Goal: Register for event/course

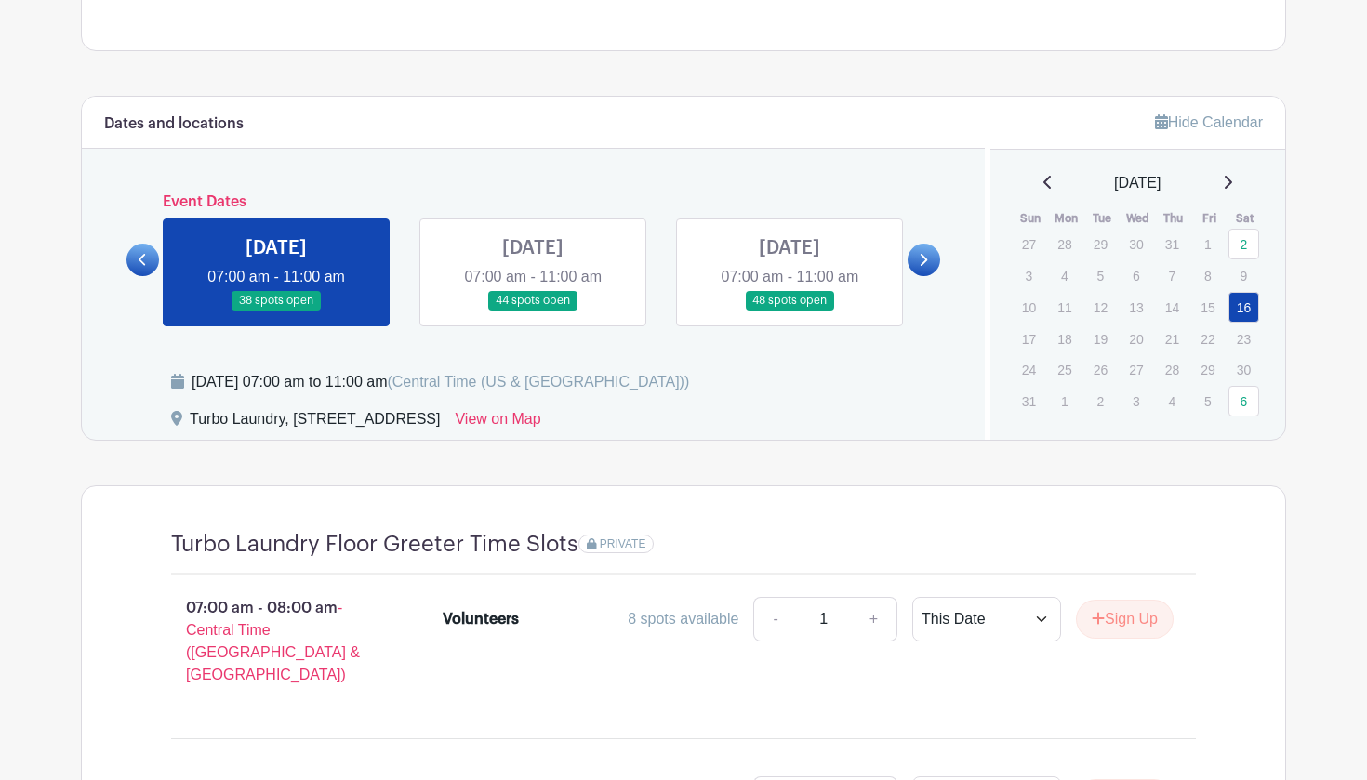
scroll to position [695, 0]
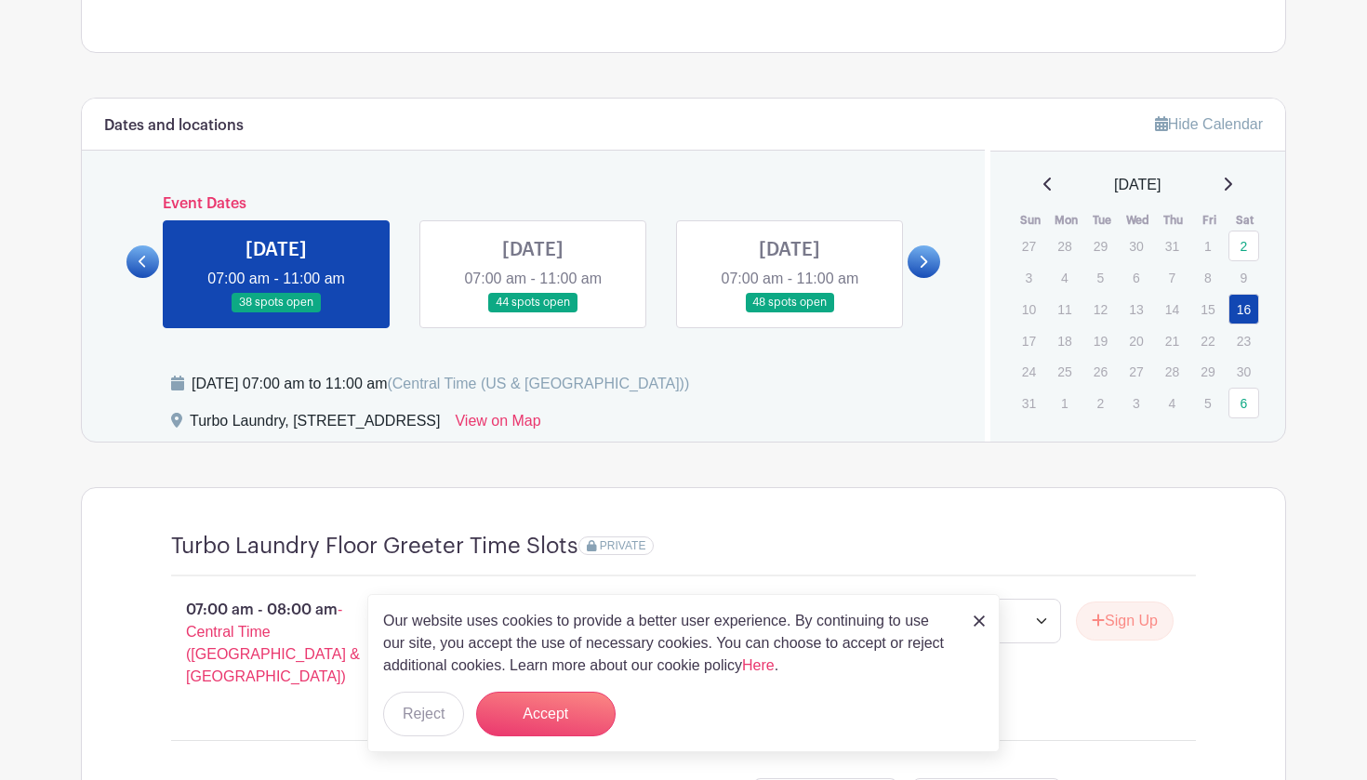
click at [533, 312] on link at bounding box center [533, 312] width 0 height 0
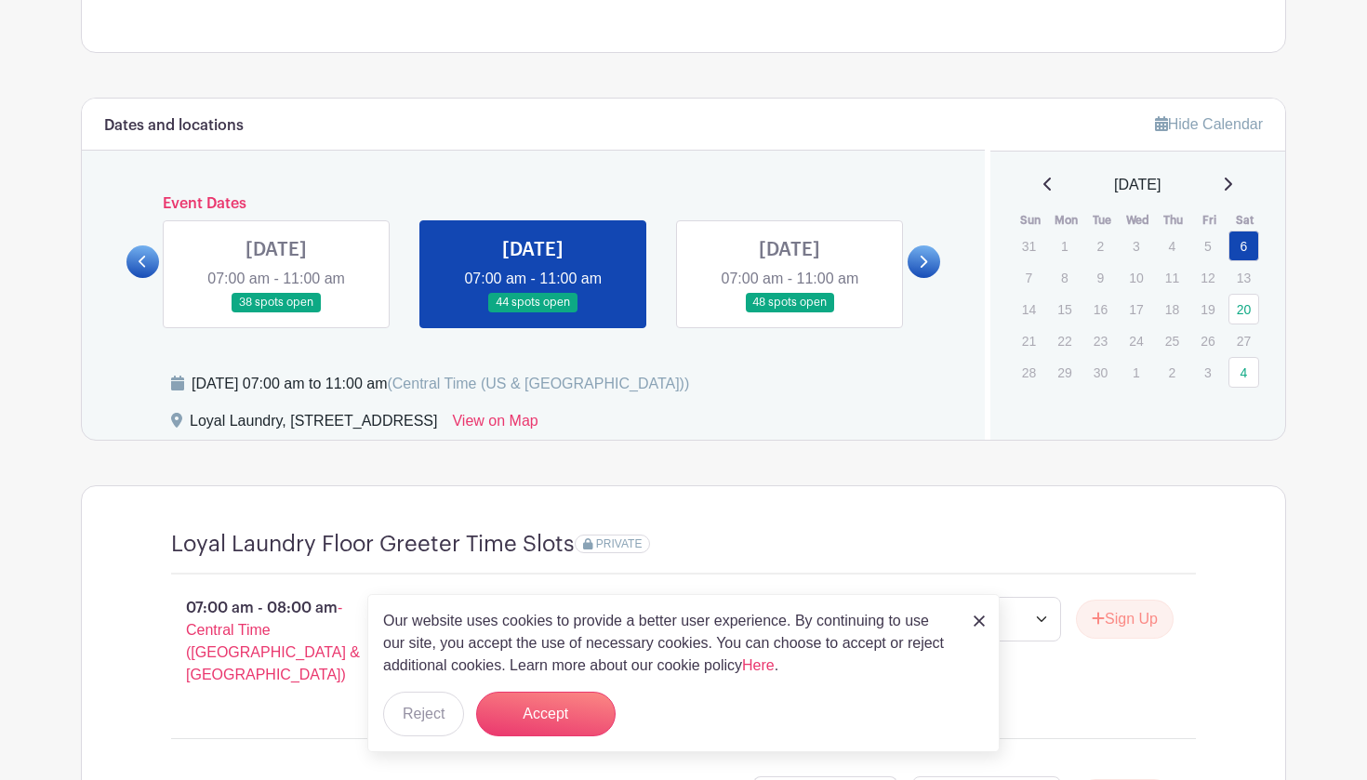
click at [533, 312] on link at bounding box center [533, 312] width 0 height 0
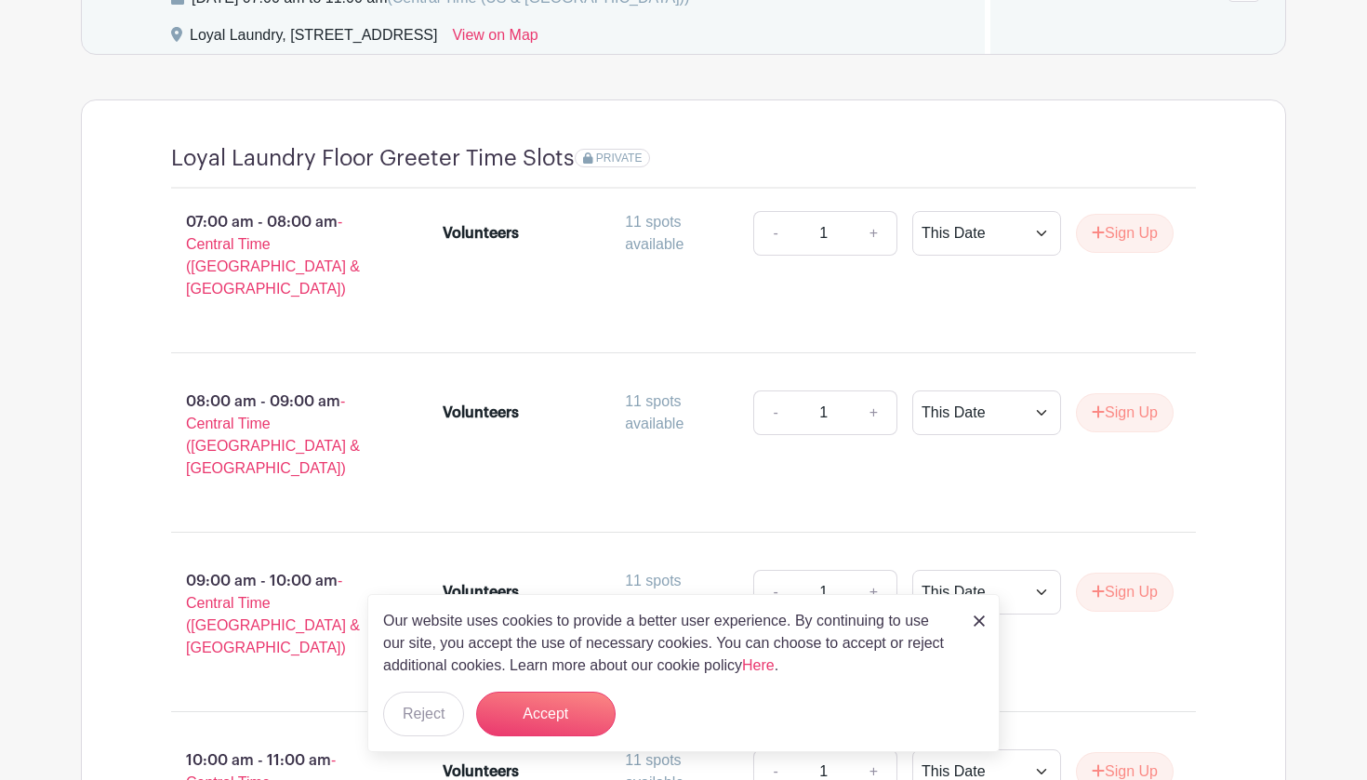
scroll to position [1088, 0]
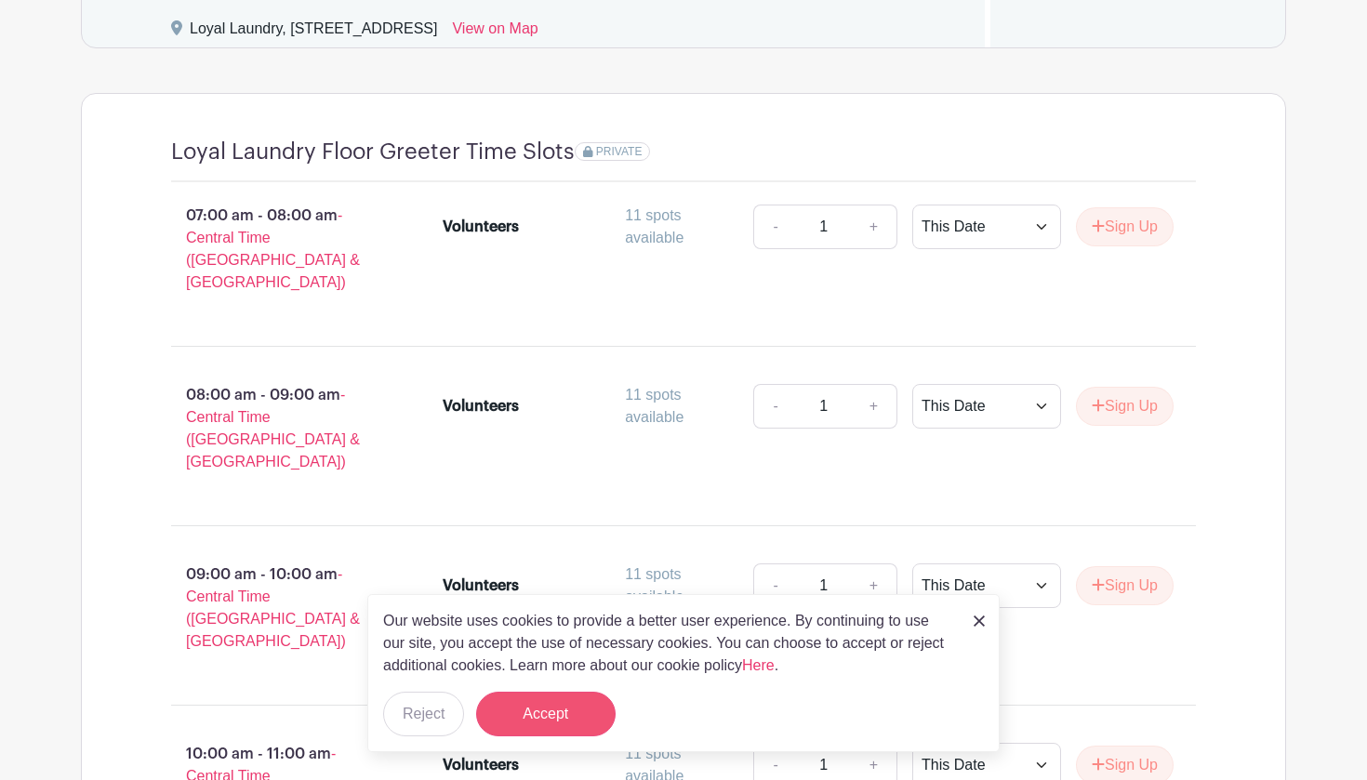
click at [544, 706] on button "Accept" at bounding box center [545, 714] width 139 height 45
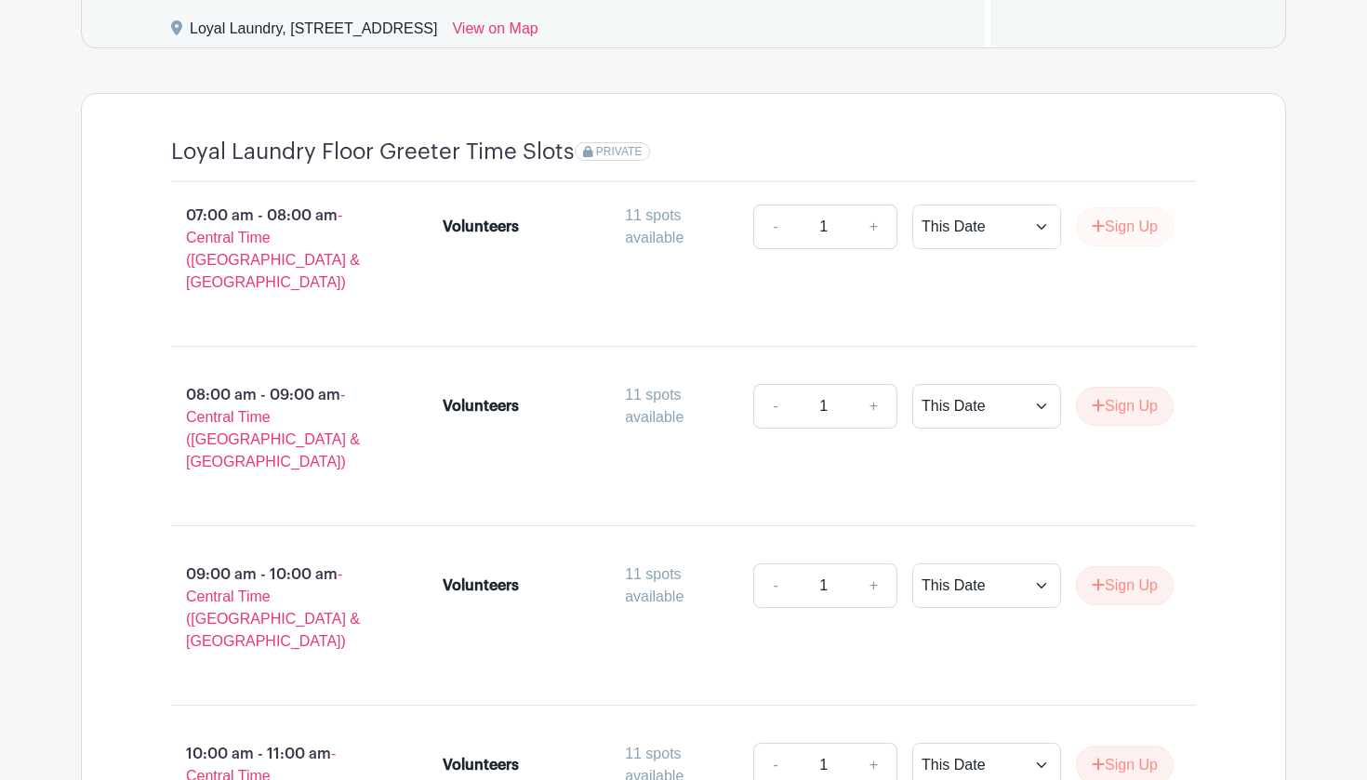
click at [1117, 220] on button "Sign Up" at bounding box center [1125, 226] width 98 height 39
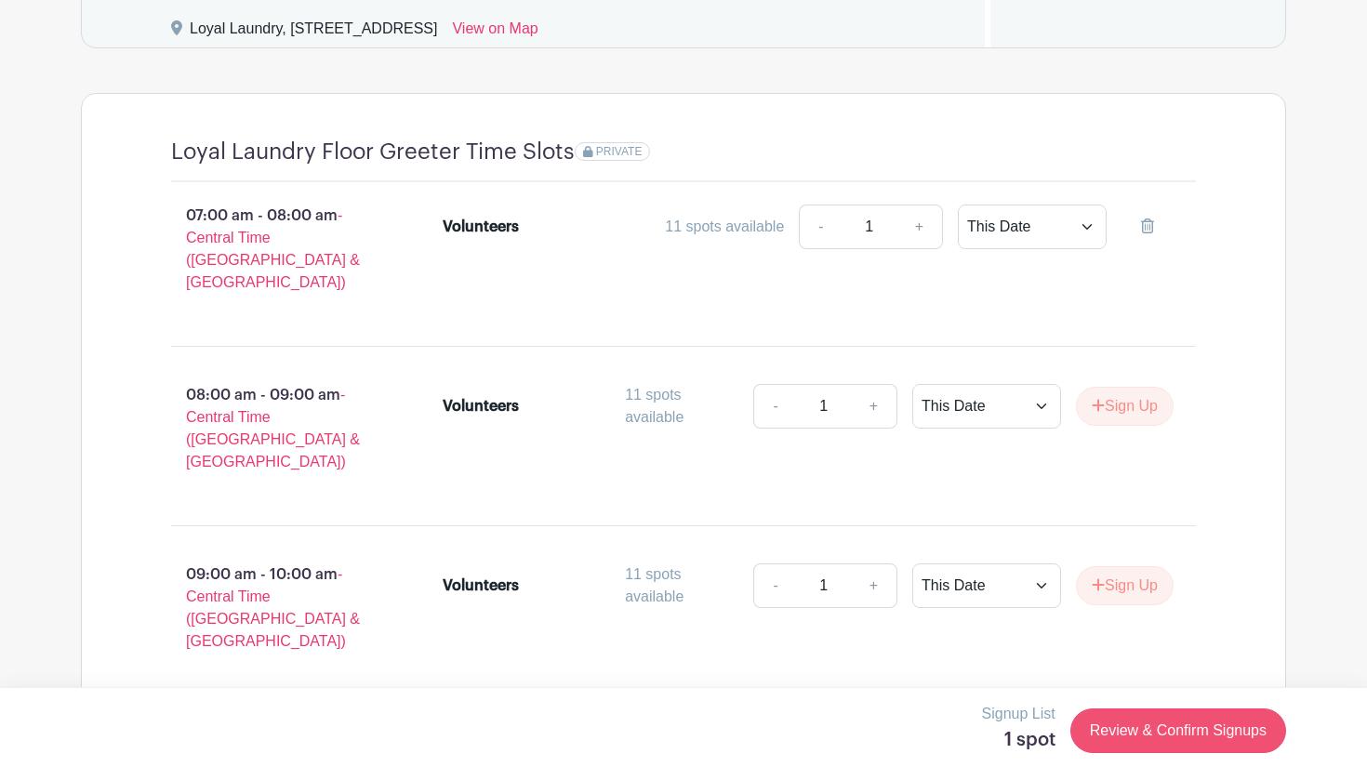
click at [1172, 726] on link "Review & Confirm Signups" at bounding box center [1178, 730] width 216 height 45
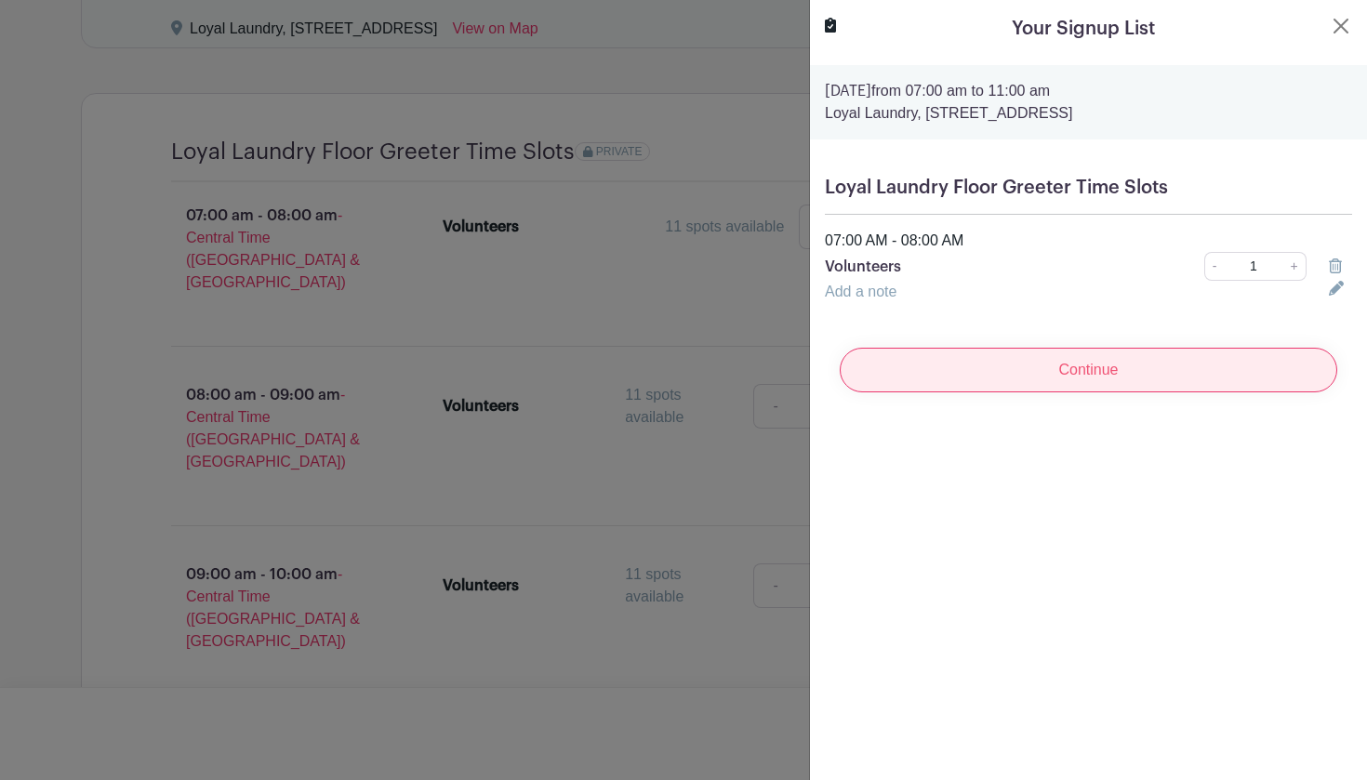
click at [1099, 367] on input "Continue" at bounding box center [1087, 370] width 497 height 45
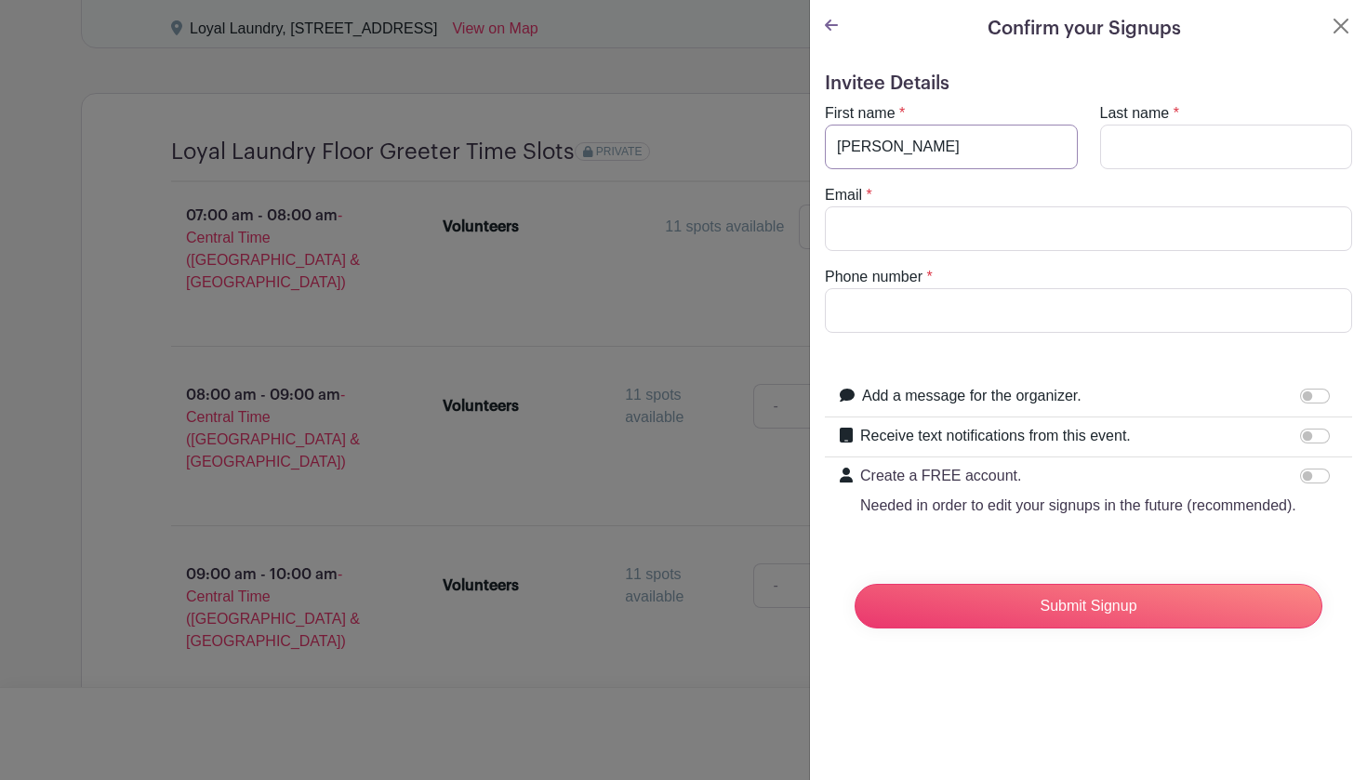
type input "Scott"
click at [1171, 121] on div "Last name *" at bounding box center [1226, 135] width 275 height 67
type input "Nishimura"
type input "snishimura1@att.net"
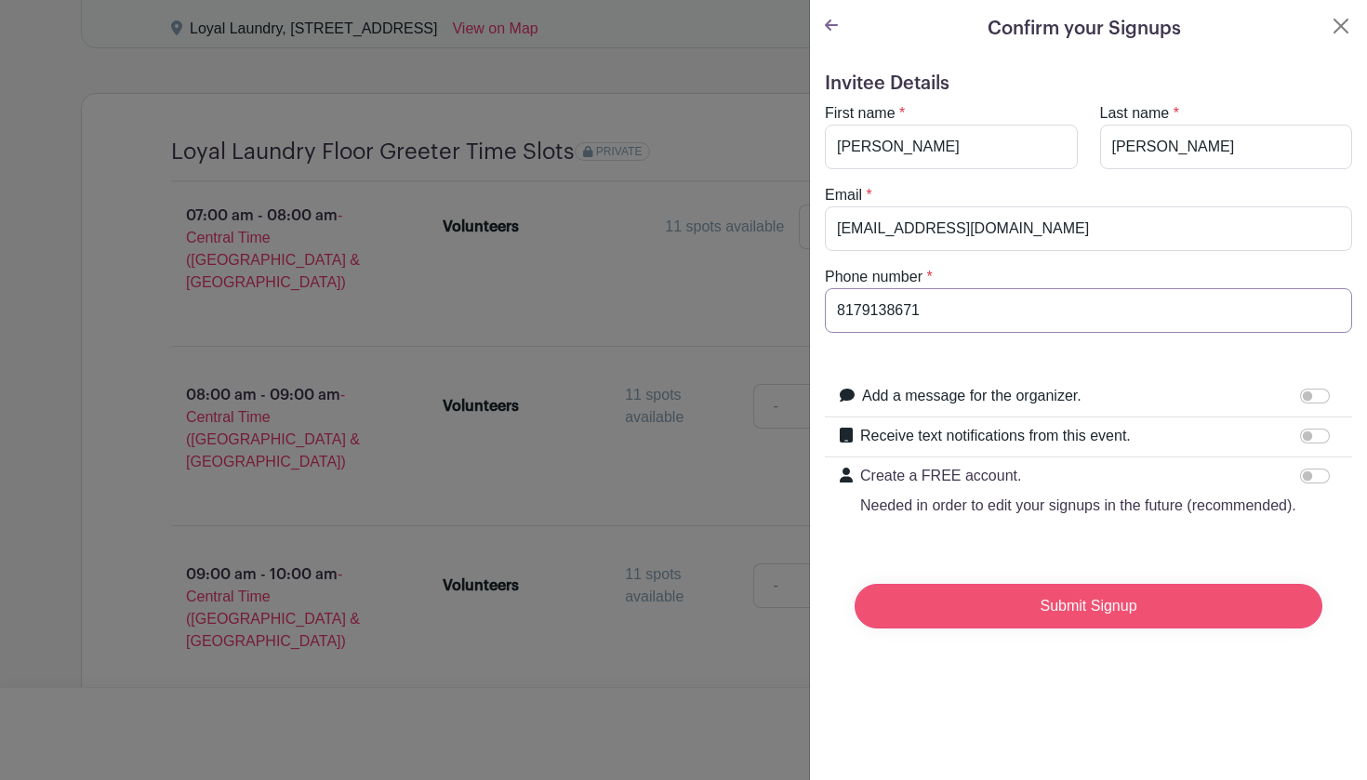
type input "8179138671"
click at [1089, 608] on input "Submit Signup" at bounding box center [1088, 606] width 468 height 45
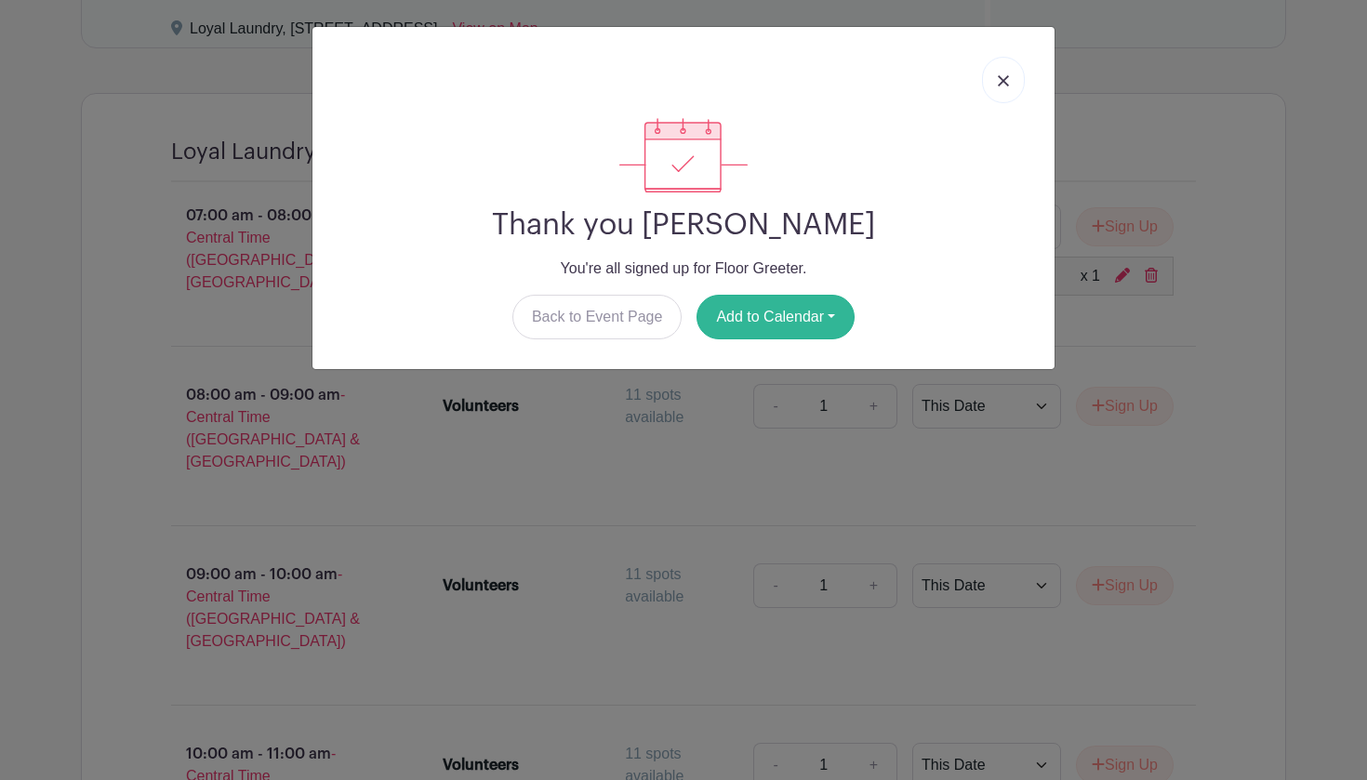
click at [776, 317] on button "Add to Calendar" at bounding box center [775, 317] width 158 height 45
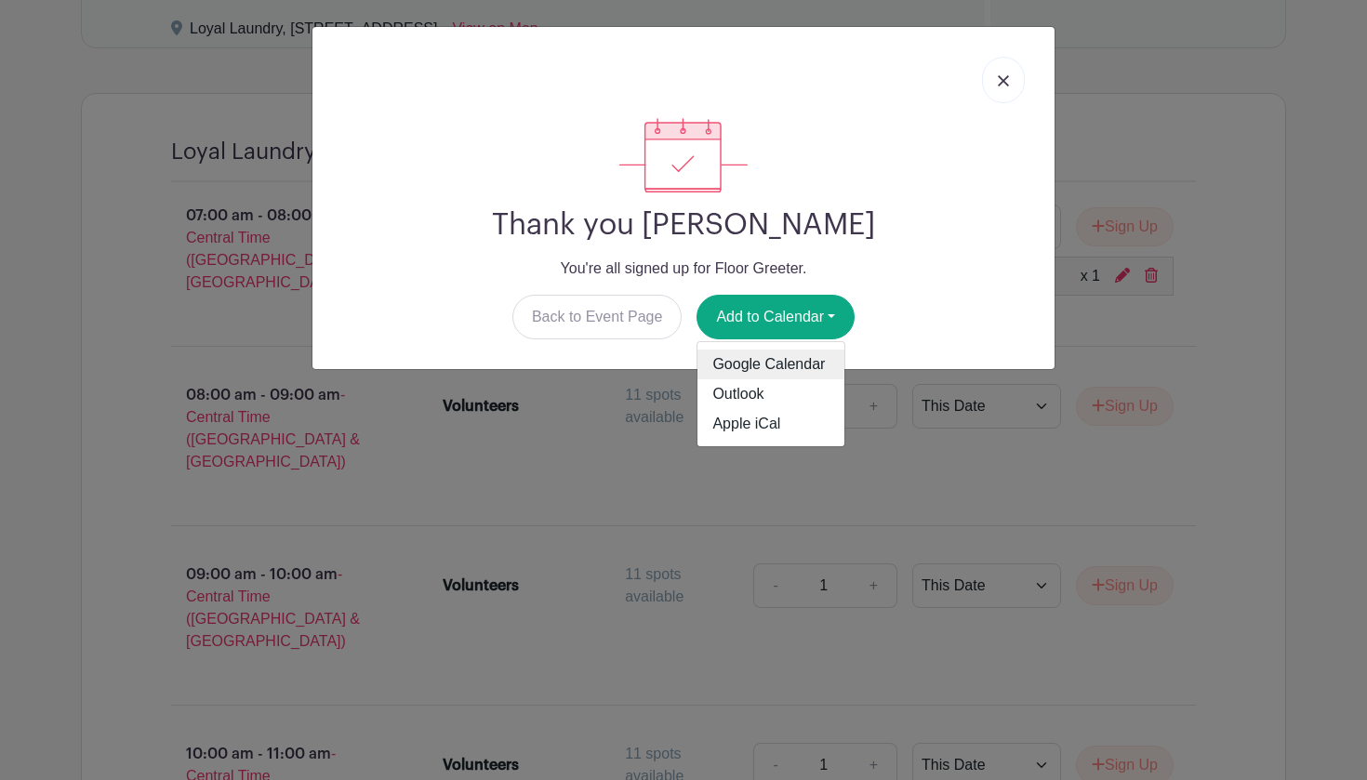
click at [776, 362] on link "Google Calendar" at bounding box center [770, 365] width 147 height 30
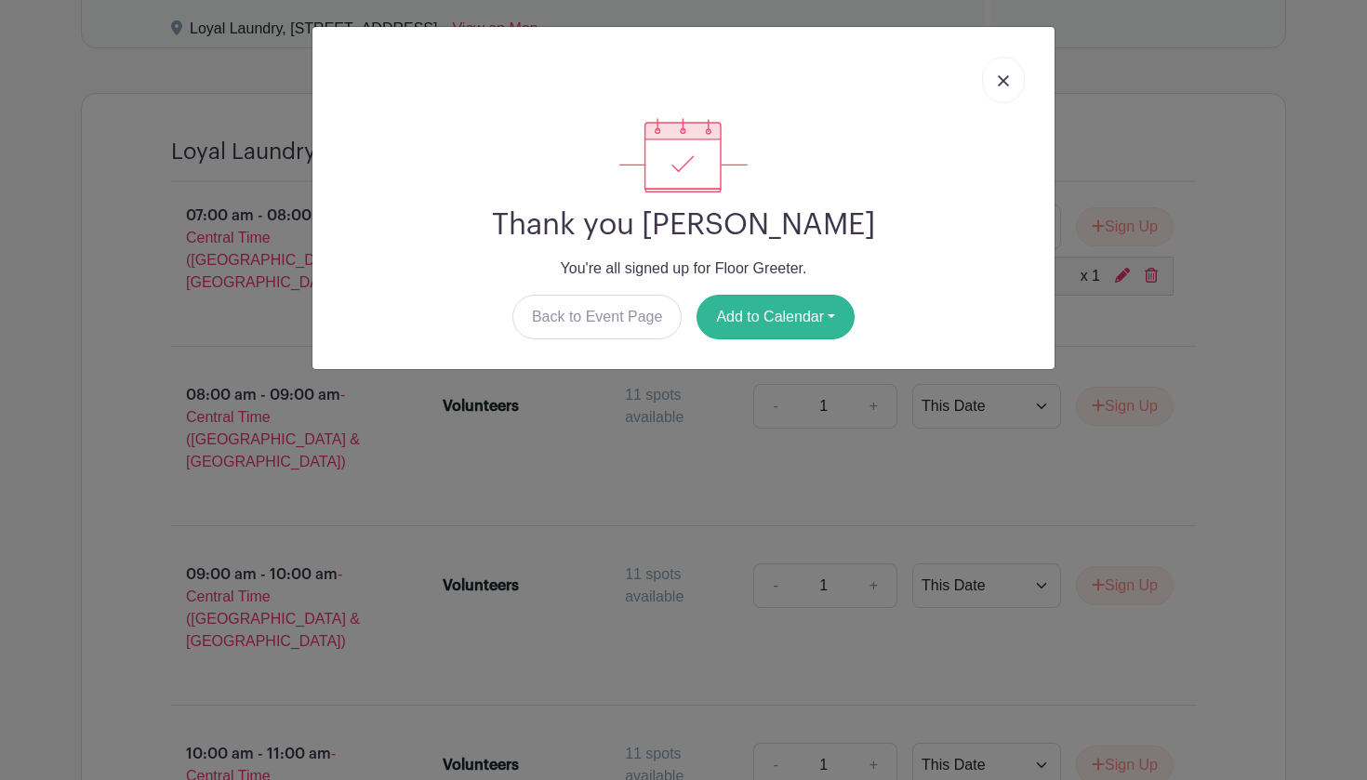
click at [789, 301] on button "Add to Calendar" at bounding box center [775, 317] width 158 height 45
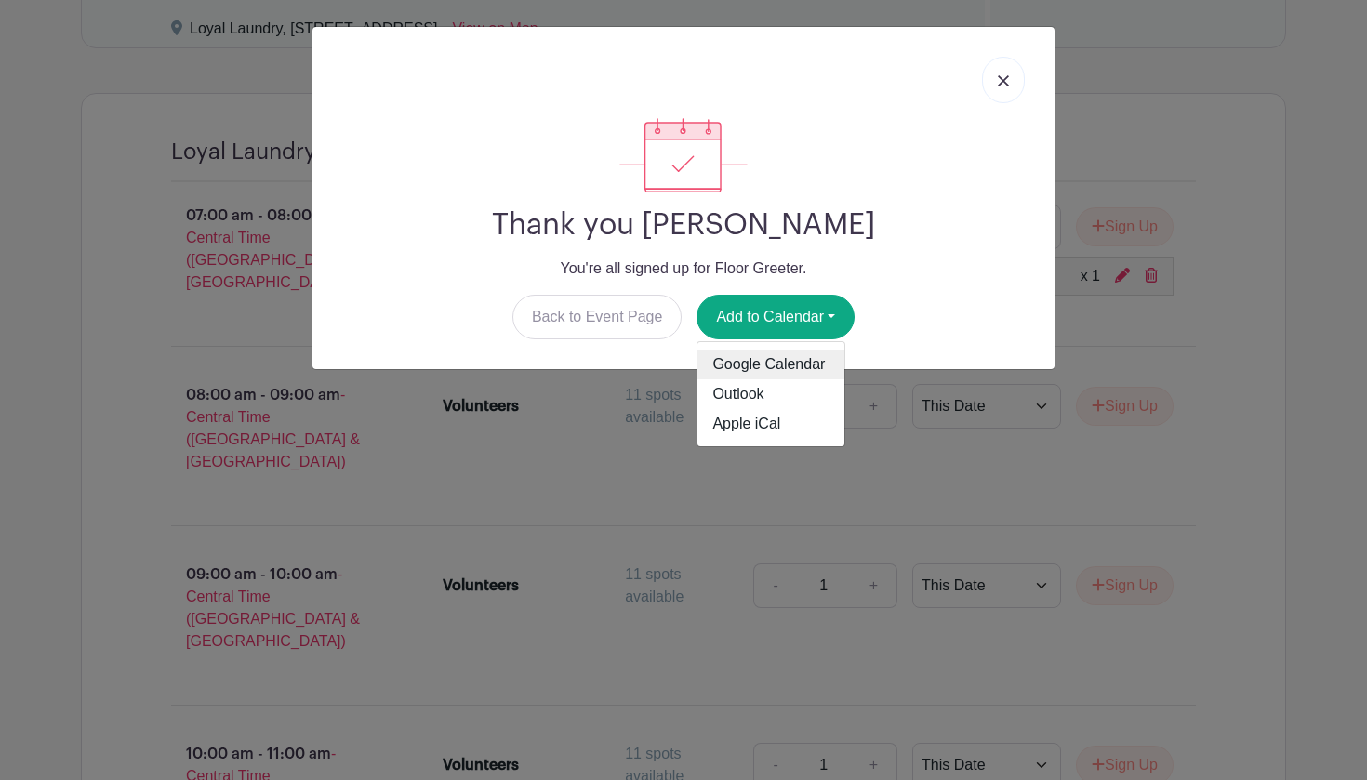
click at [780, 352] on link "Google Calendar" at bounding box center [770, 365] width 147 height 30
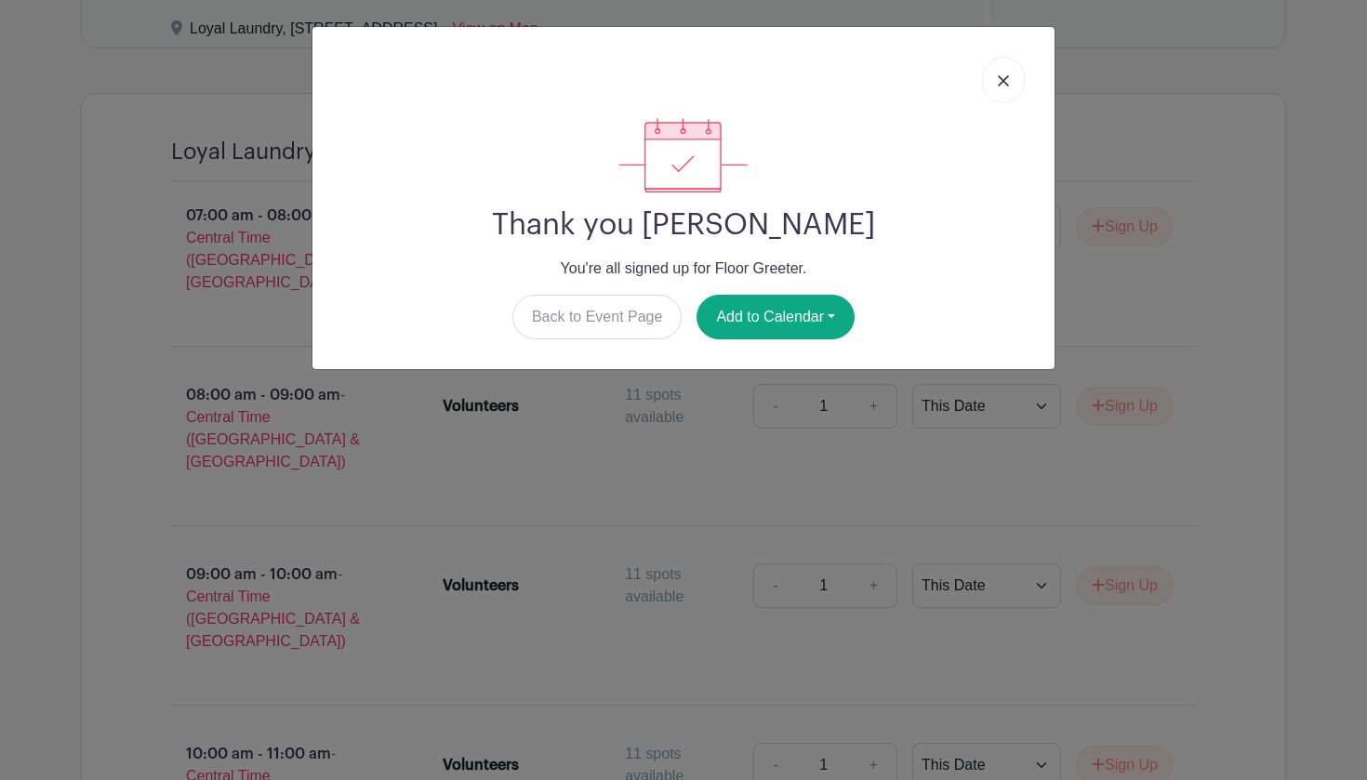
click at [1001, 80] on img at bounding box center [1002, 80] width 11 height 11
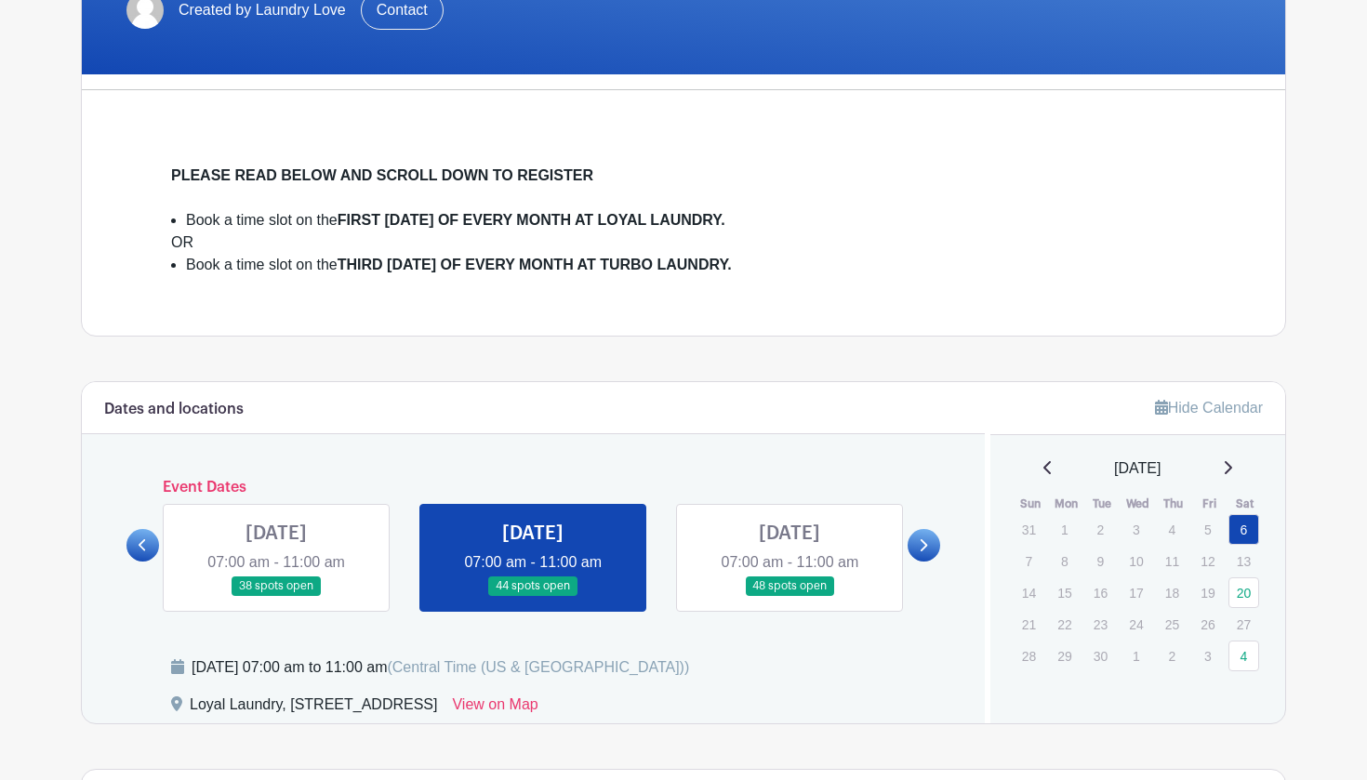
scroll to position [412, 0]
click at [789, 596] on link at bounding box center [789, 596] width 0 height 0
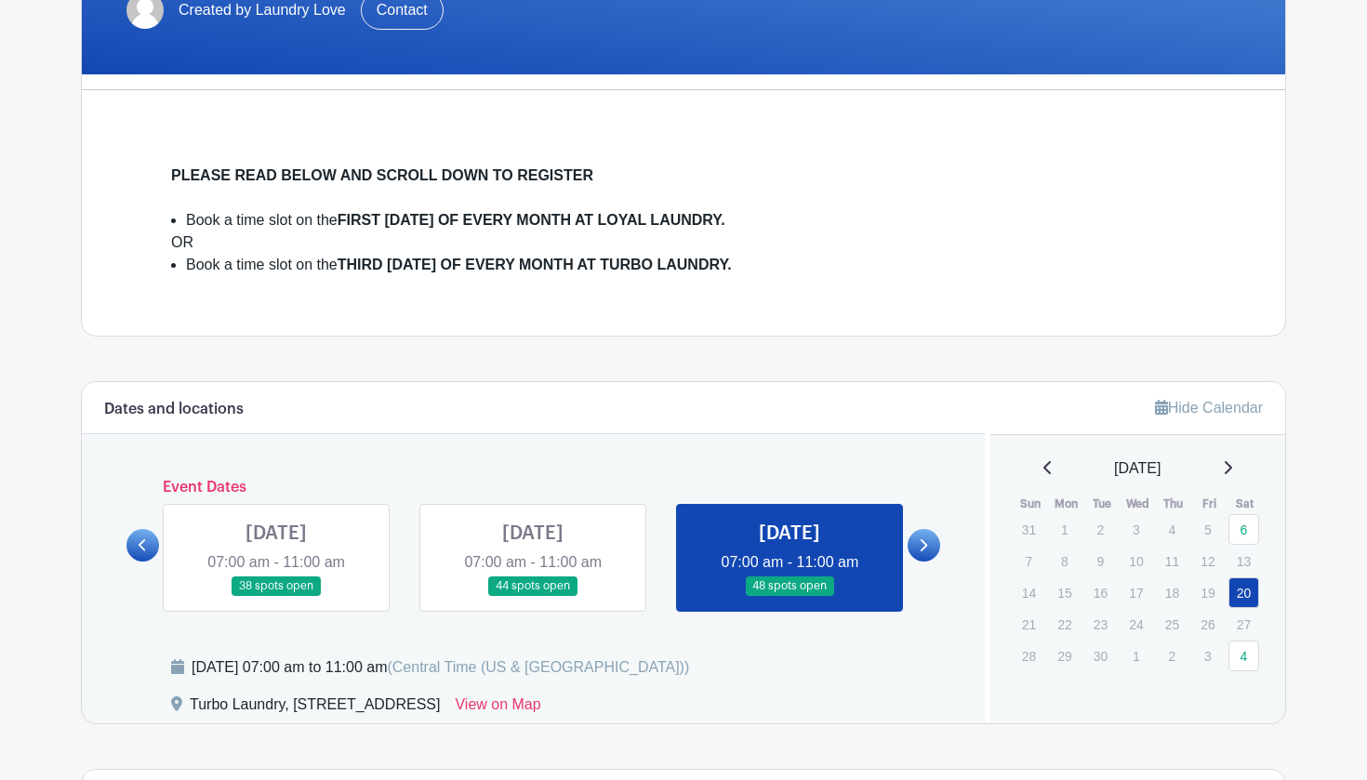
click at [789, 596] on link at bounding box center [789, 596] width 0 height 0
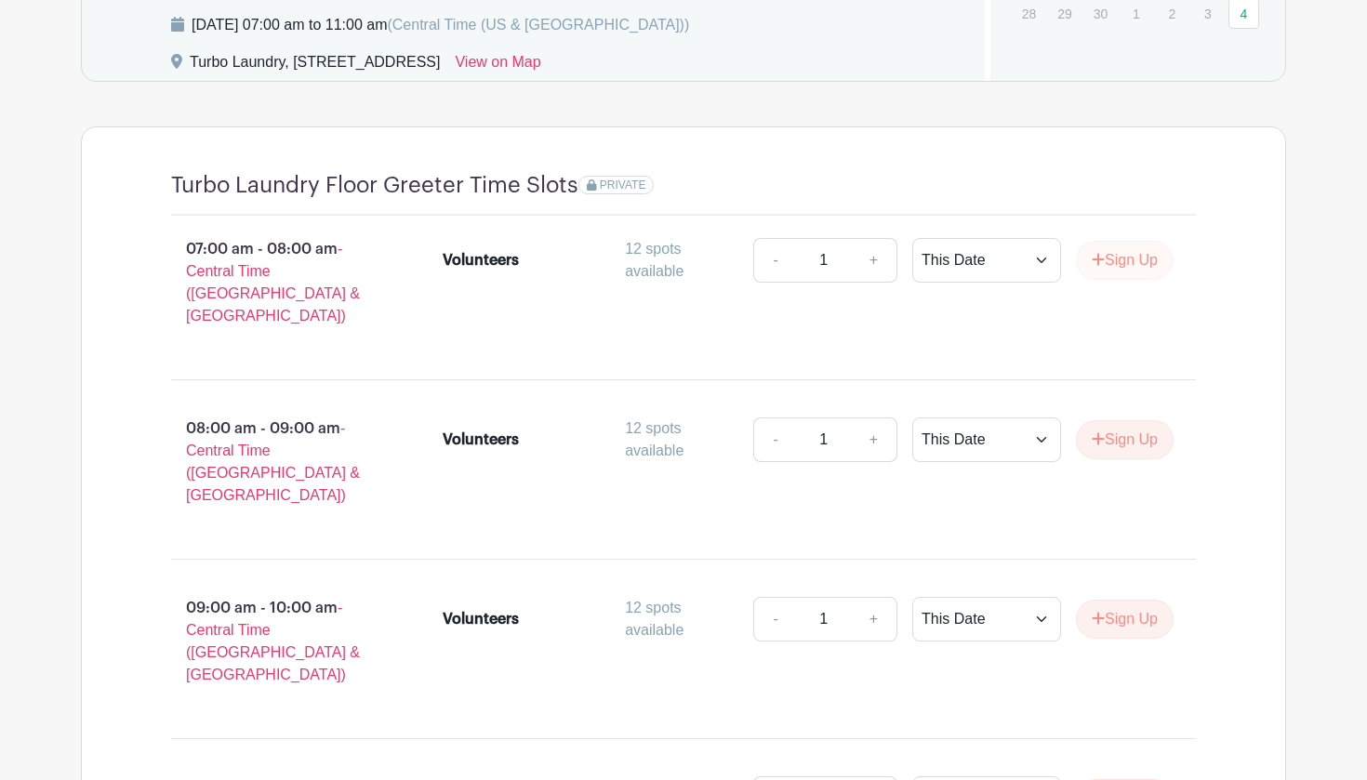
scroll to position [1061, 0]
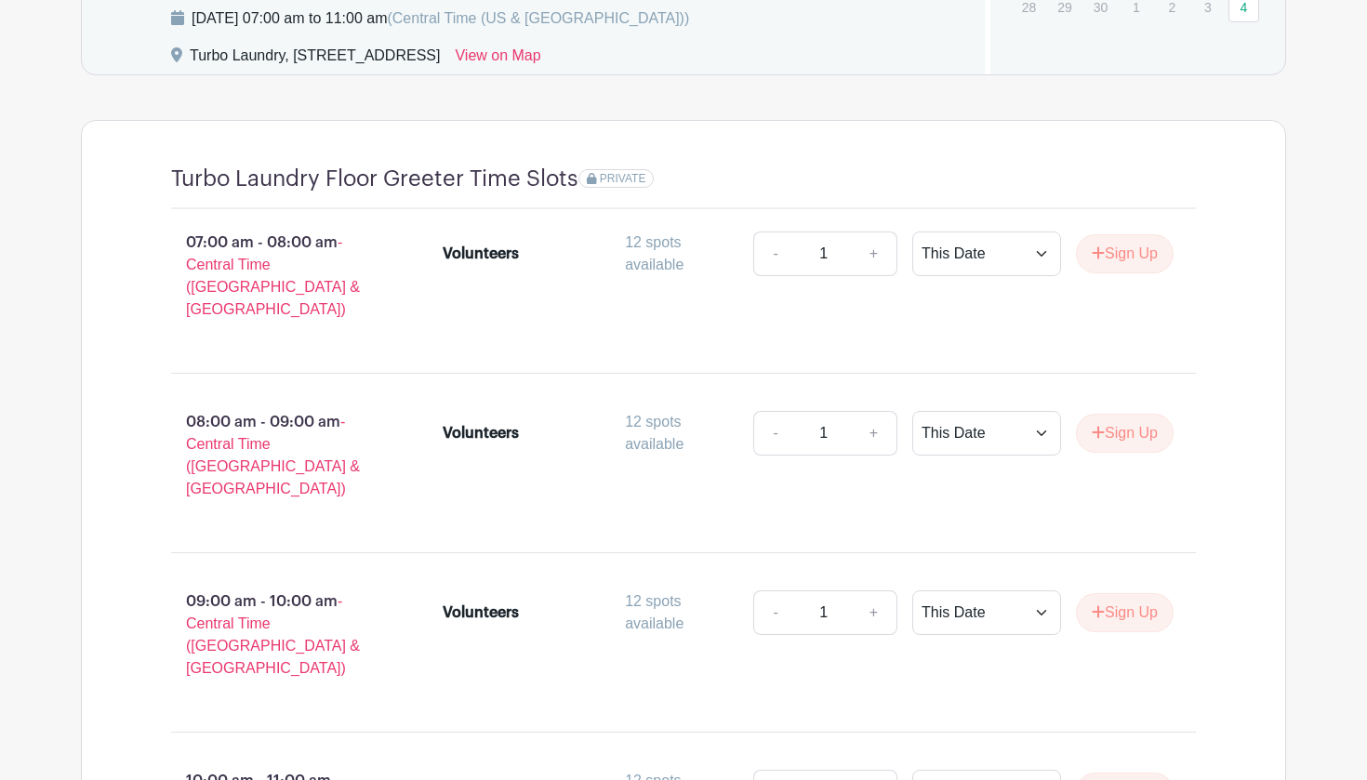
click at [869, 249] on link "+" at bounding box center [874, 253] width 46 height 45
type input "2"
click at [871, 411] on link "+" at bounding box center [874, 433] width 46 height 45
type input "2"
click at [866, 590] on link "+" at bounding box center [874, 612] width 46 height 45
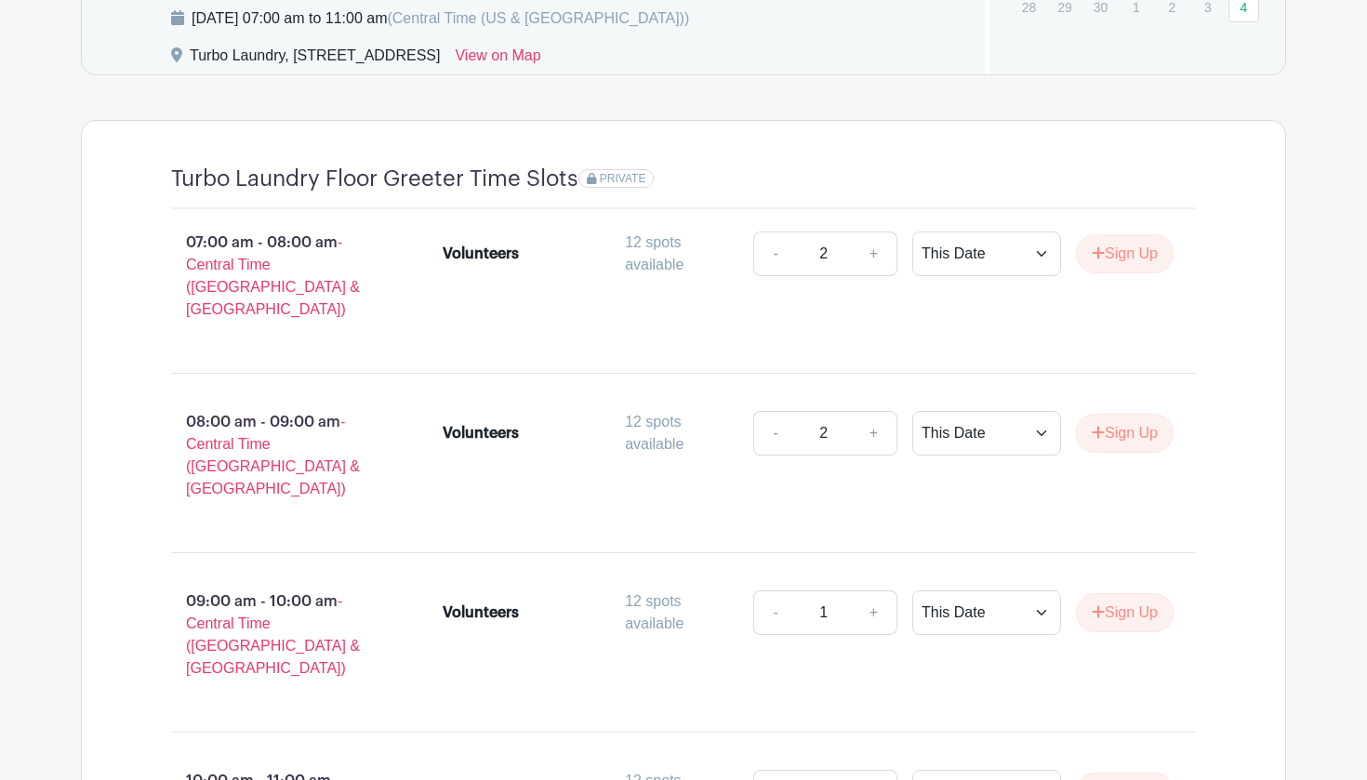
type input "2"
click at [870, 770] on link "+" at bounding box center [874, 792] width 46 height 45
type input "2"
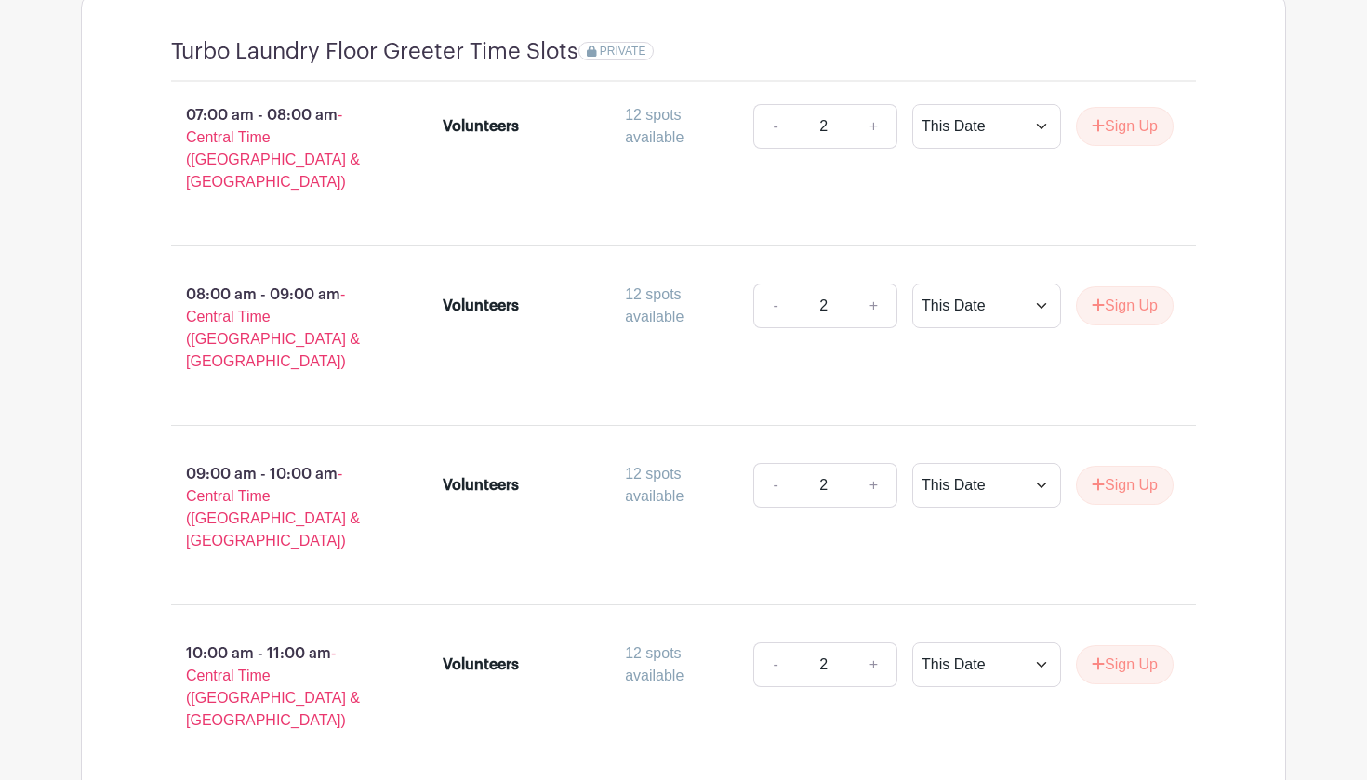
scroll to position [1189, 0]
click at [1142, 132] on button "Sign Up" at bounding box center [1125, 125] width 98 height 39
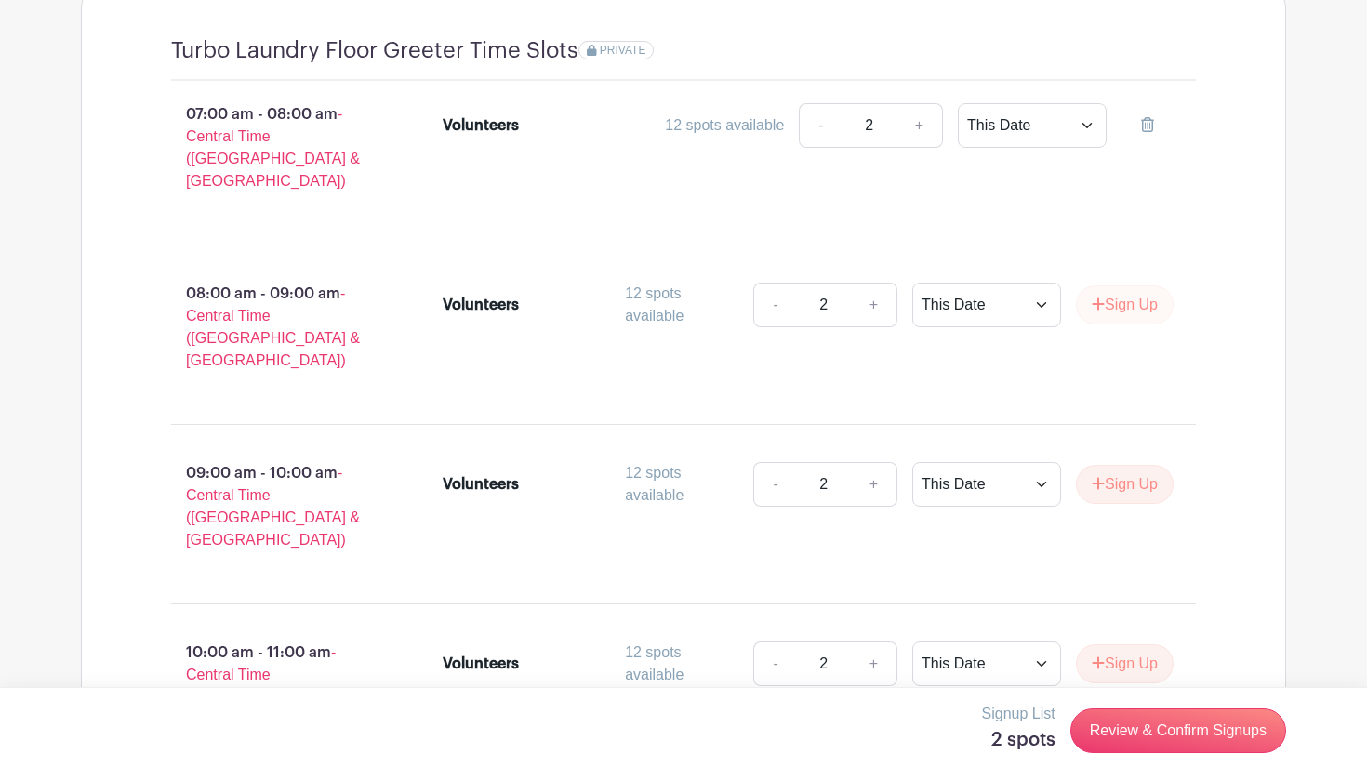
click at [1131, 293] on button "Sign Up" at bounding box center [1125, 304] width 98 height 39
click at [1129, 465] on button "Sign Up" at bounding box center [1125, 484] width 98 height 39
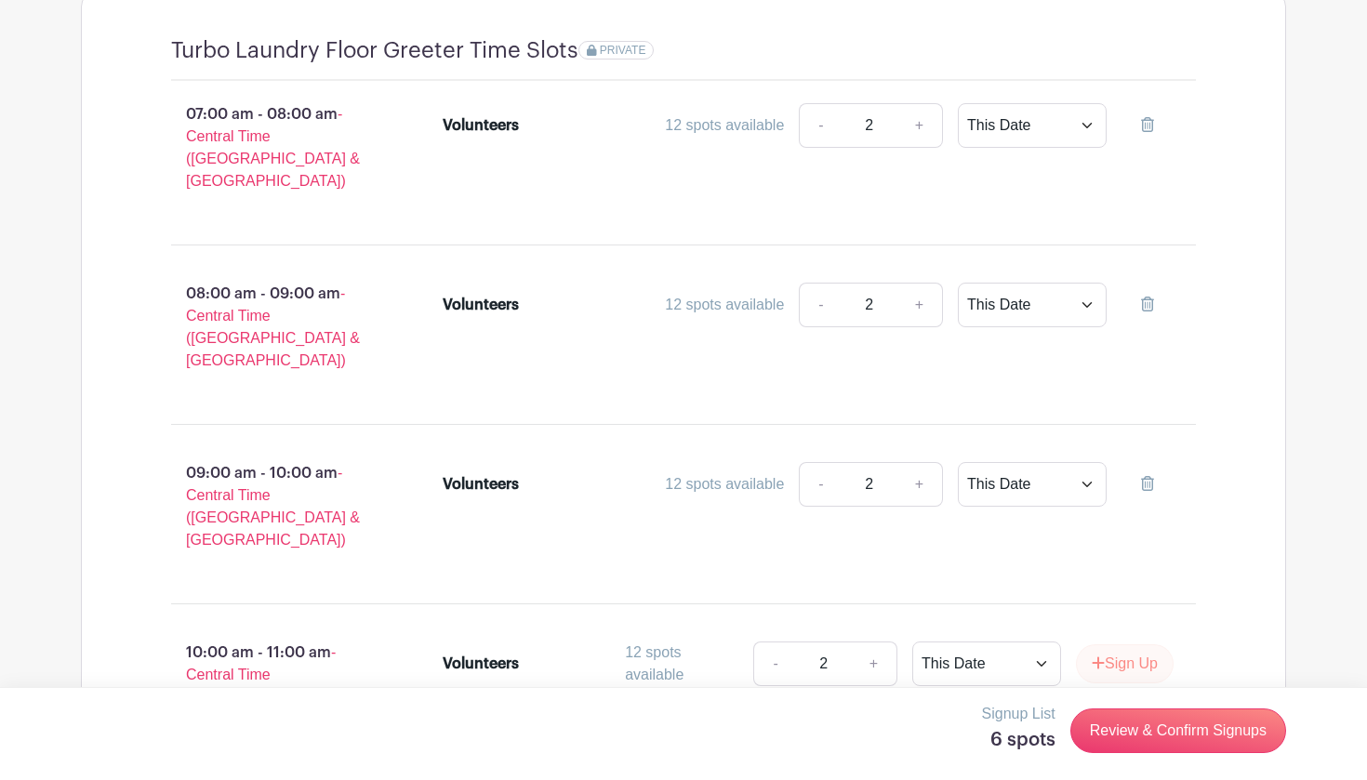
click at [1127, 644] on button "Sign Up" at bounding box center [1125, 663] width 98 height 39
click at [1180, 733] on link "Review & Confirm Signups" at bounding box center [1178, 730] width 216 height 45
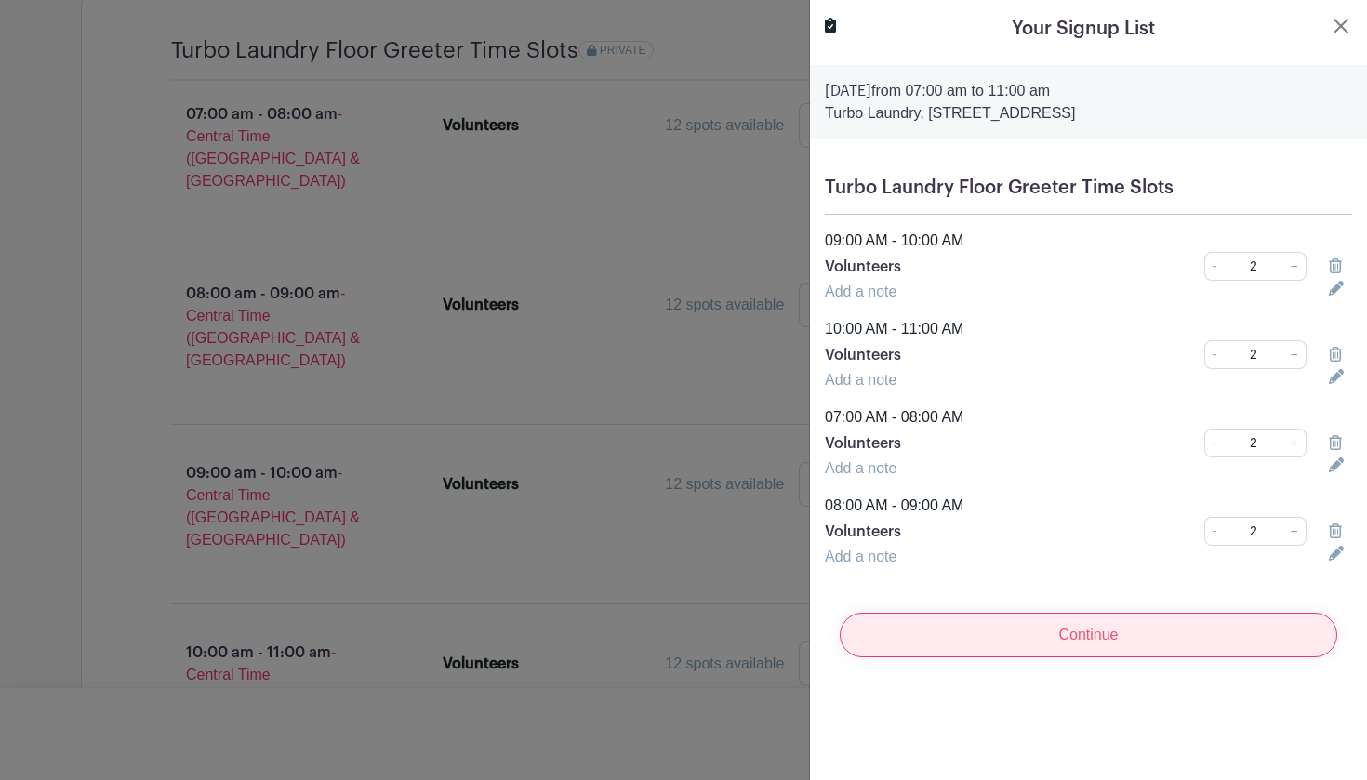
click at [1105, 633] on input "Continue" at bounding box center [1087, 635] width 497 height 45
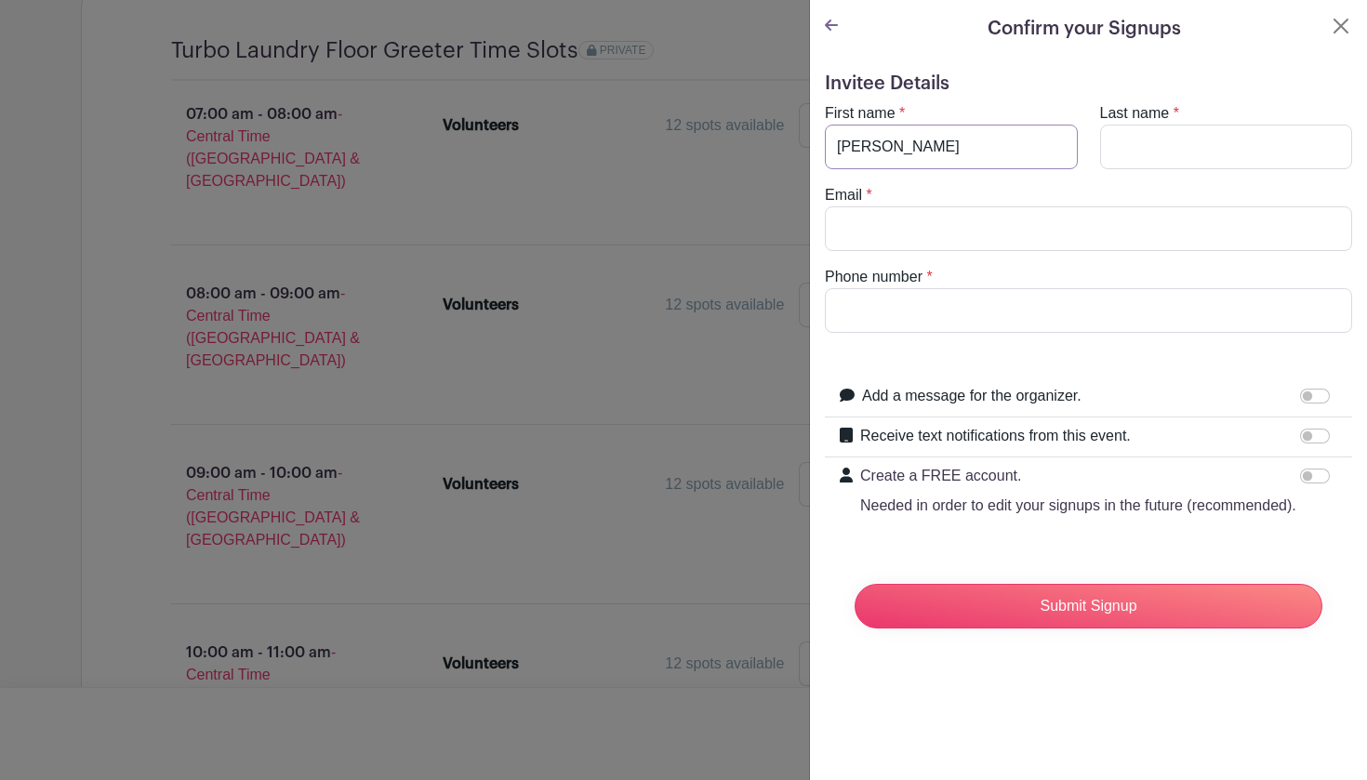
type input "Scott"
type input "Nishimura"
type input "snishimura1@att.net"
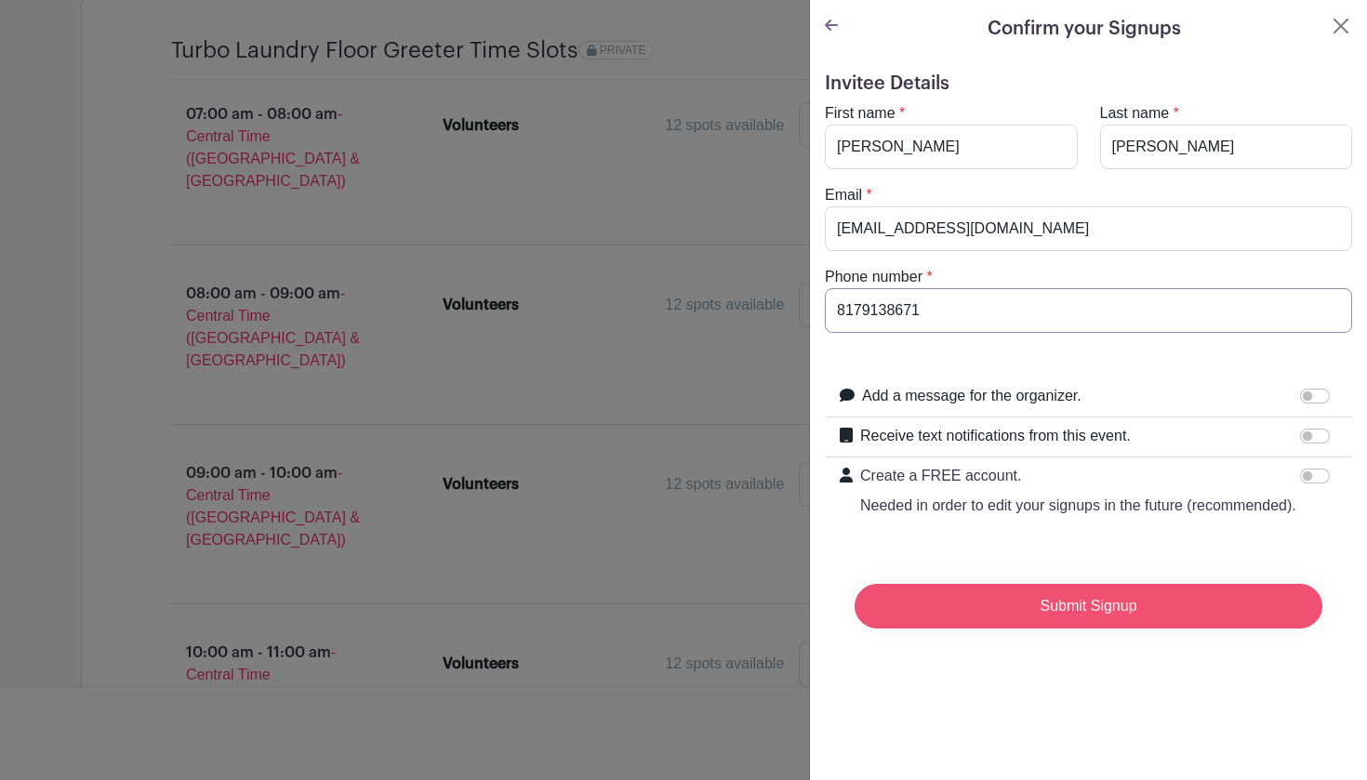
type input "8179138671"
click at [1136, 611] on input "Submit Signup" at bounding box center [1088, 606] width 468 height 45
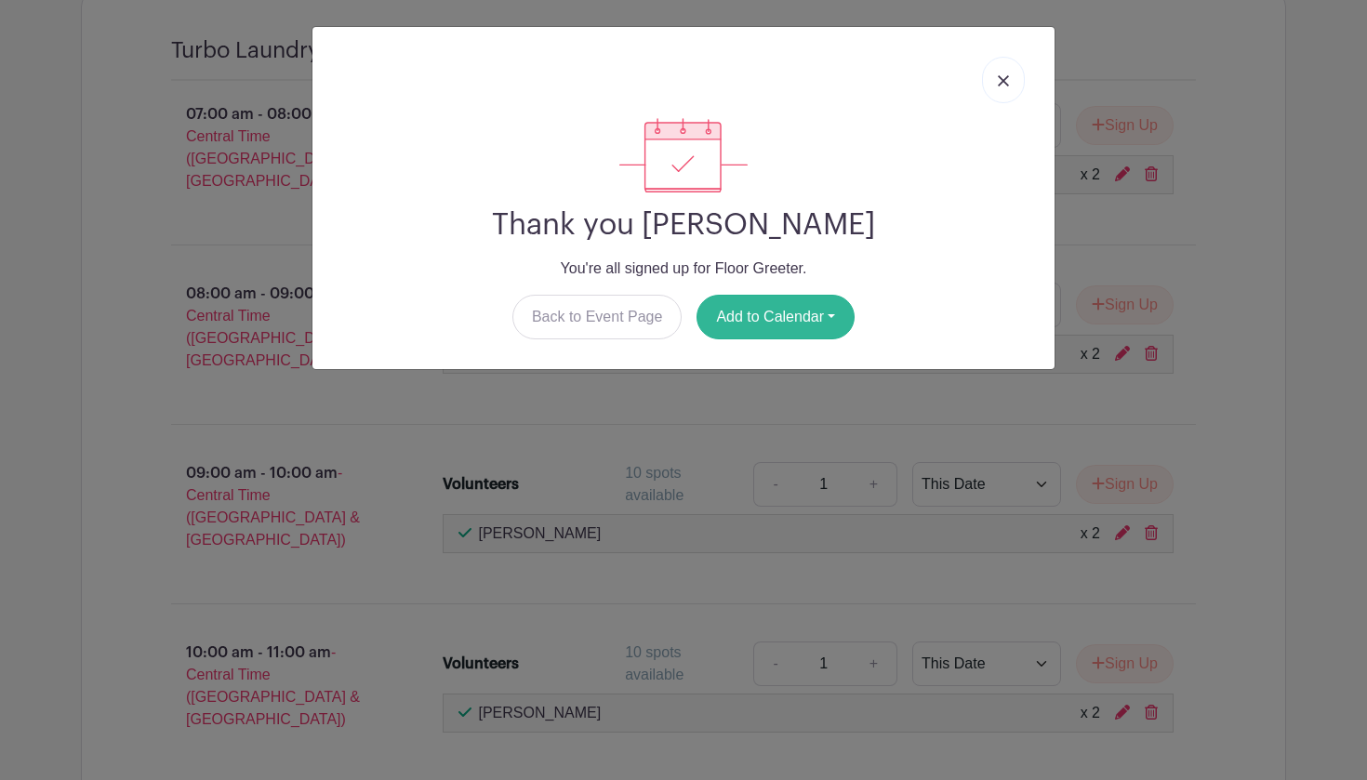
click at [757, 319] on button "Add to Calendar" at bounding box center [775, 317] width 158 height 45
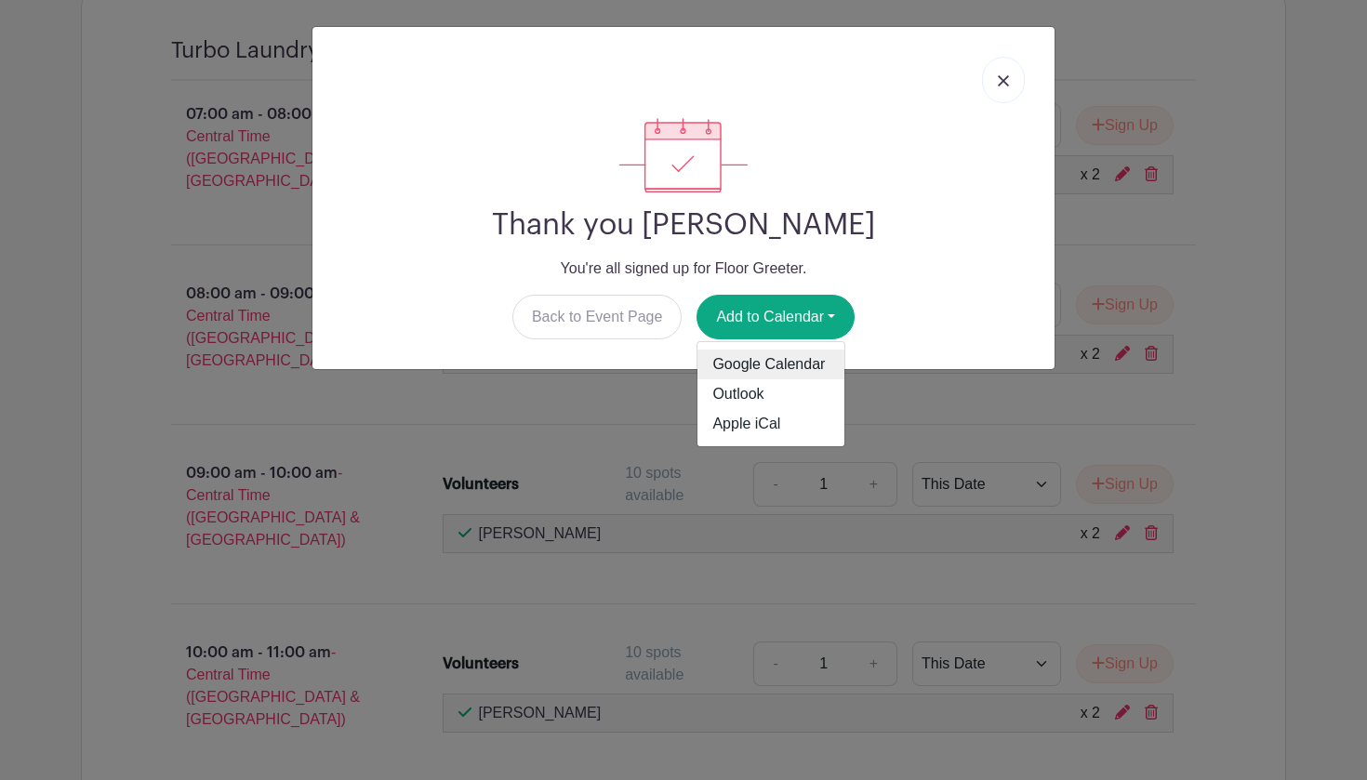
click at [760, 359] on link "Google Calendar" at bounding box center [770, 365] width 147 height 30
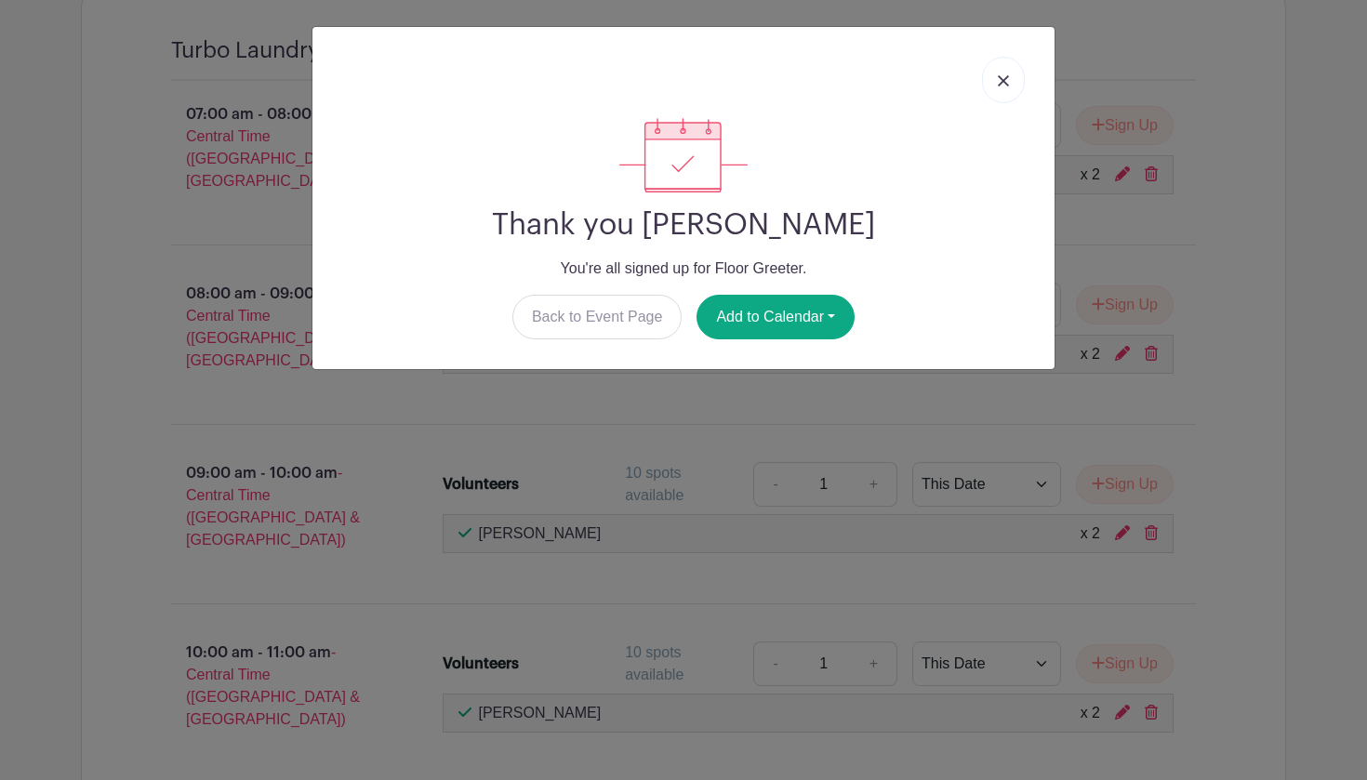
click at [1004, 78] on img at bounding box center [1002, 80] width 11 height 11
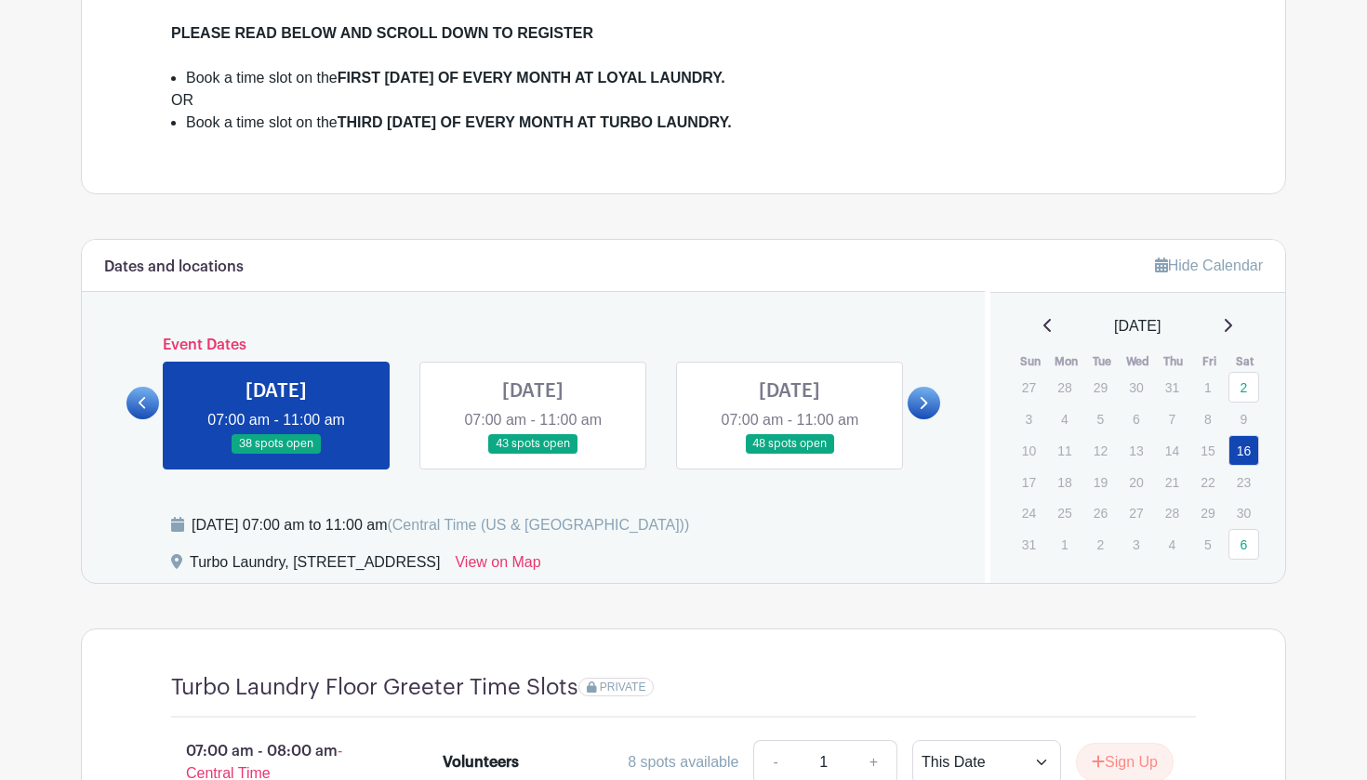
scroll to position [584, 0]
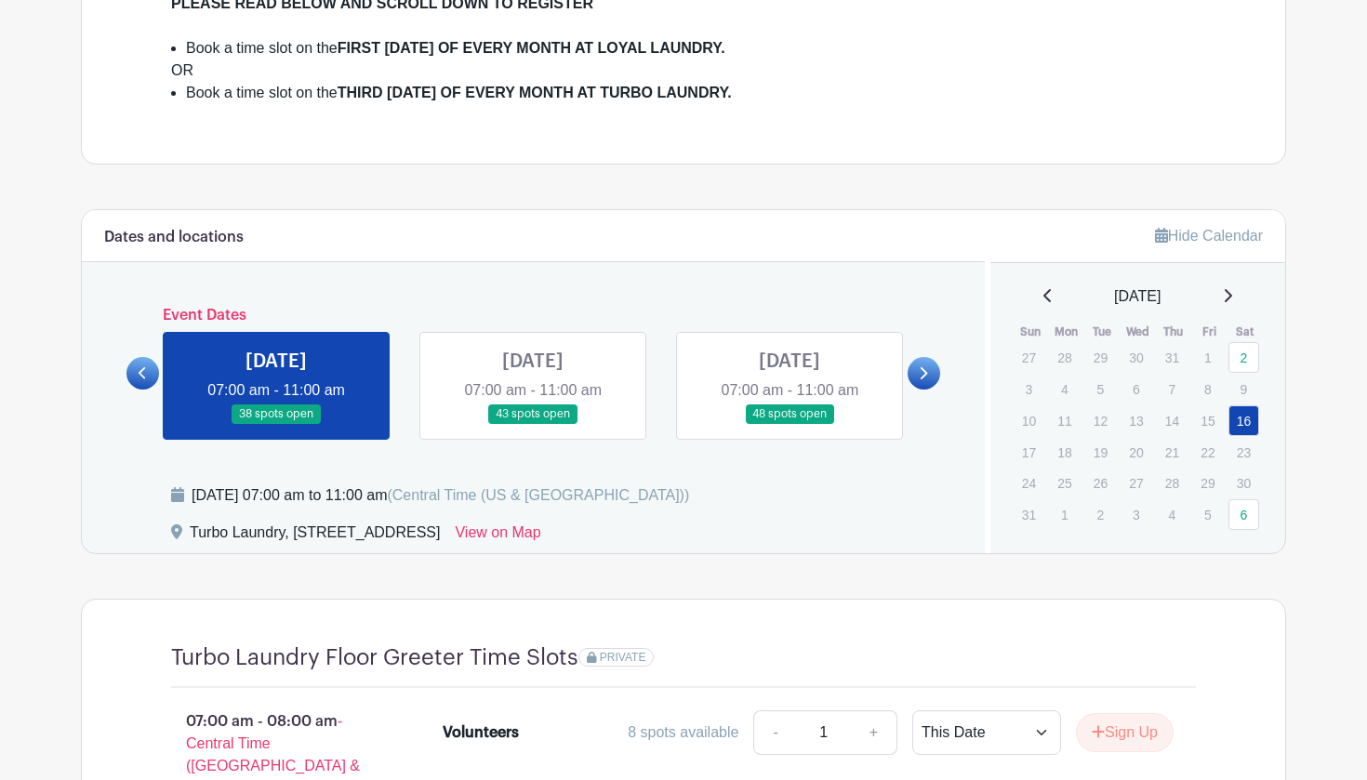
click at [533, 424] on link at bounding box center [533, 424] width 0 height 0
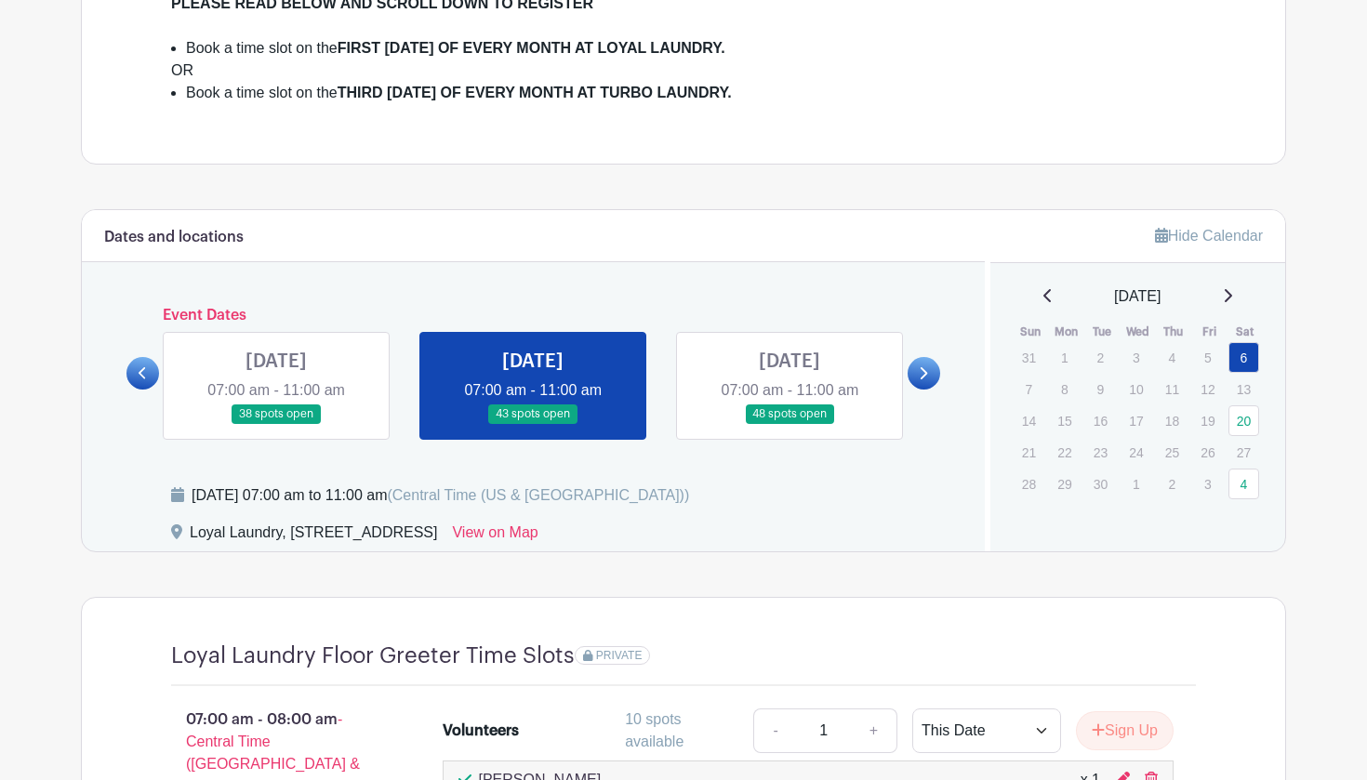
click at [533, 424] on link at bounding box center [533, 424] width 0 height 0
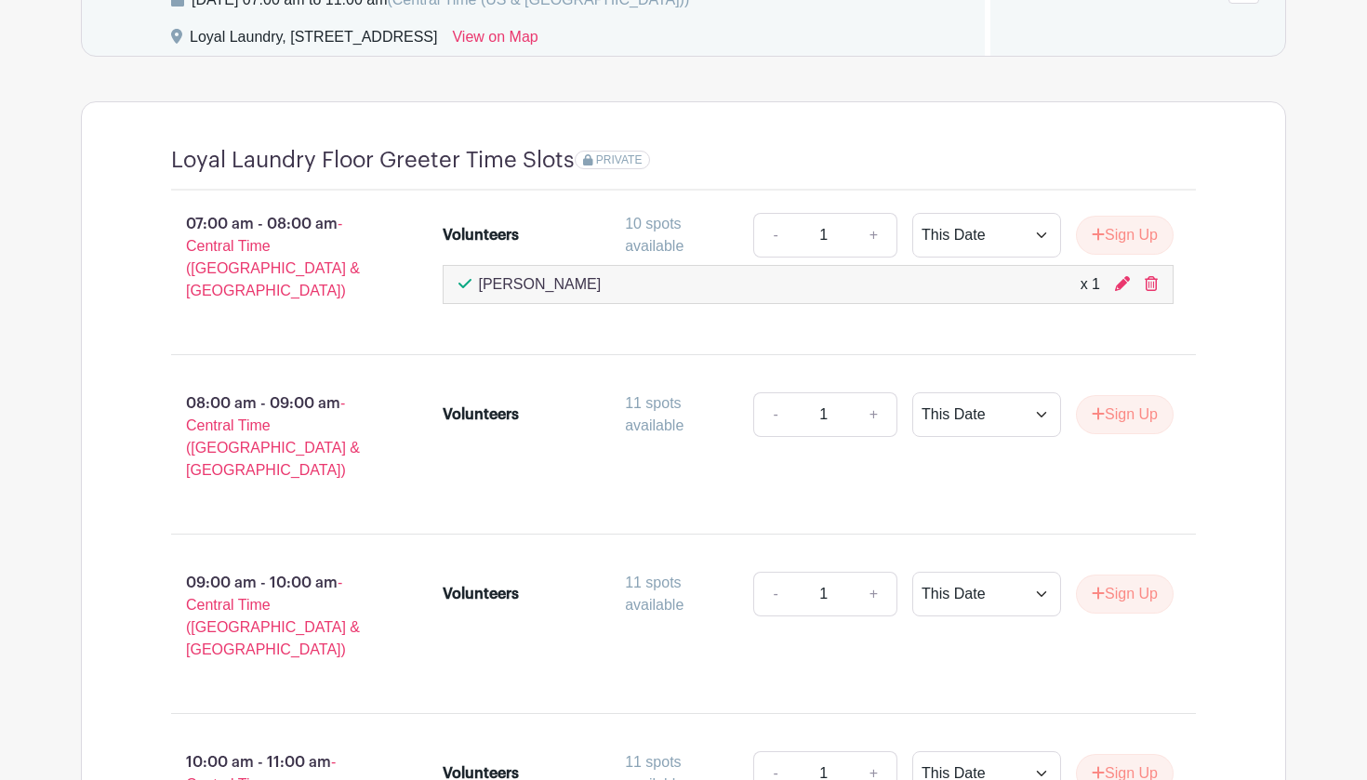
scroll to position [1082, 0]
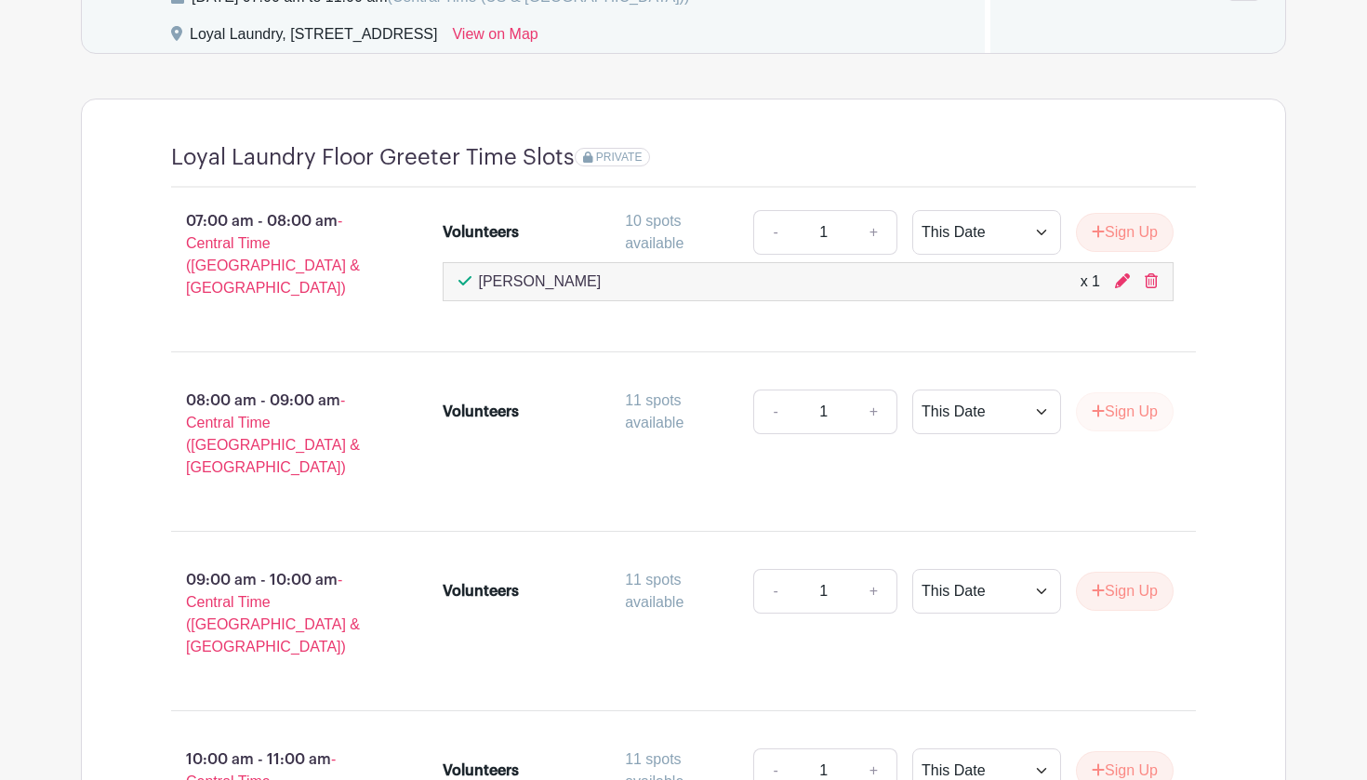
click at [1106, 413] on button "Sign Up" at bounding box center [1125, 411] width 98 height 39
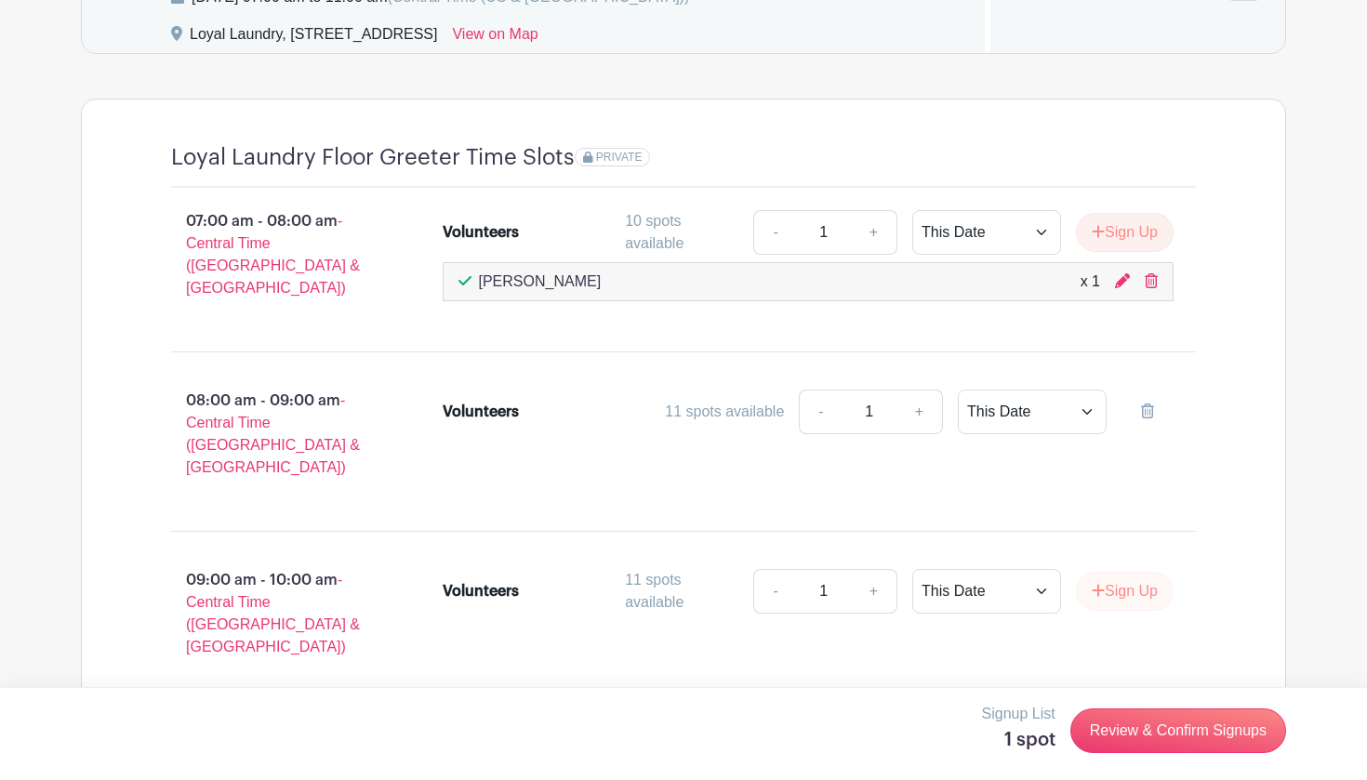
click at [1121, 572] on button "Sign Up" at bounding box center [1125, 591] width 98 height 39
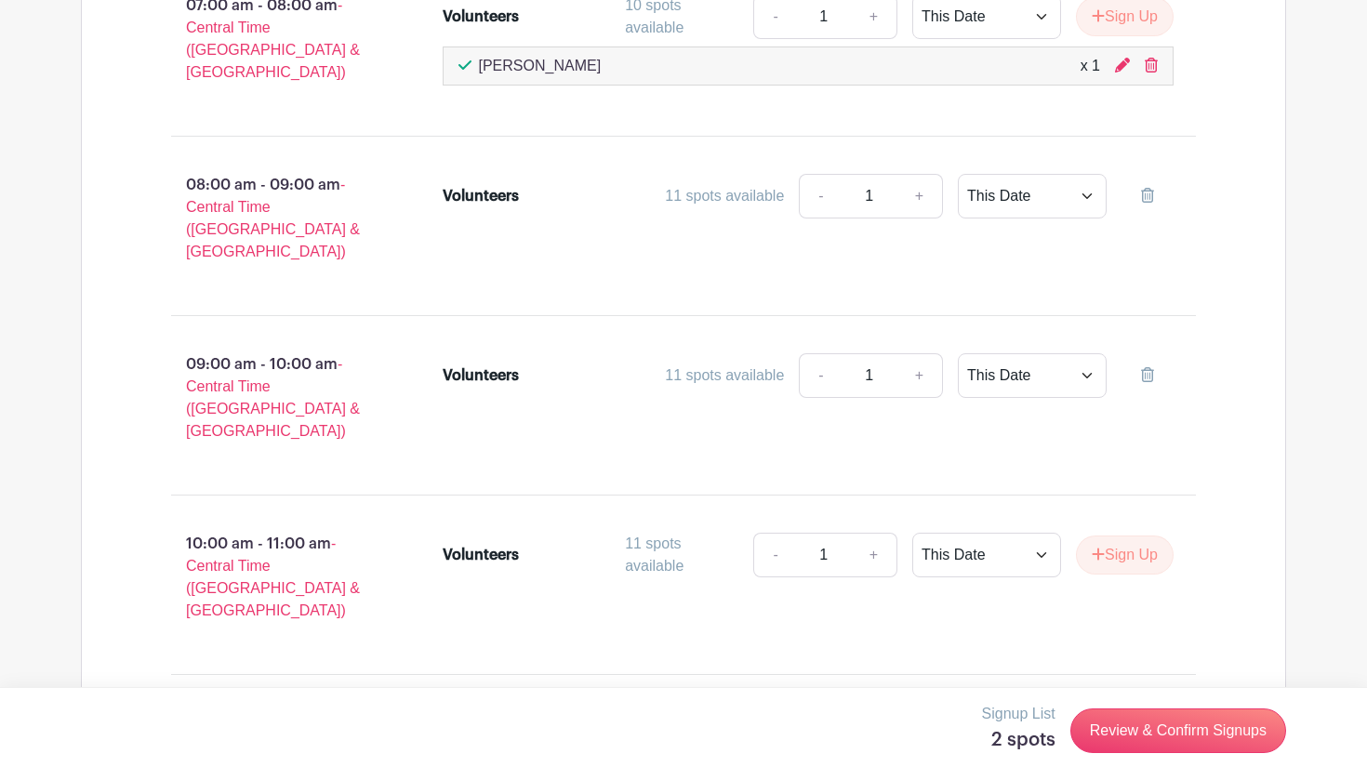
scroll to position [1297, 0]
click at [1120, 536] on button "Sign Up" at bounding box center [1125, 555] width 98 height 39
click at [1174, 725] on link "Review & Confirm Signups" at bounding box center [1178, 730] width 216 height 45
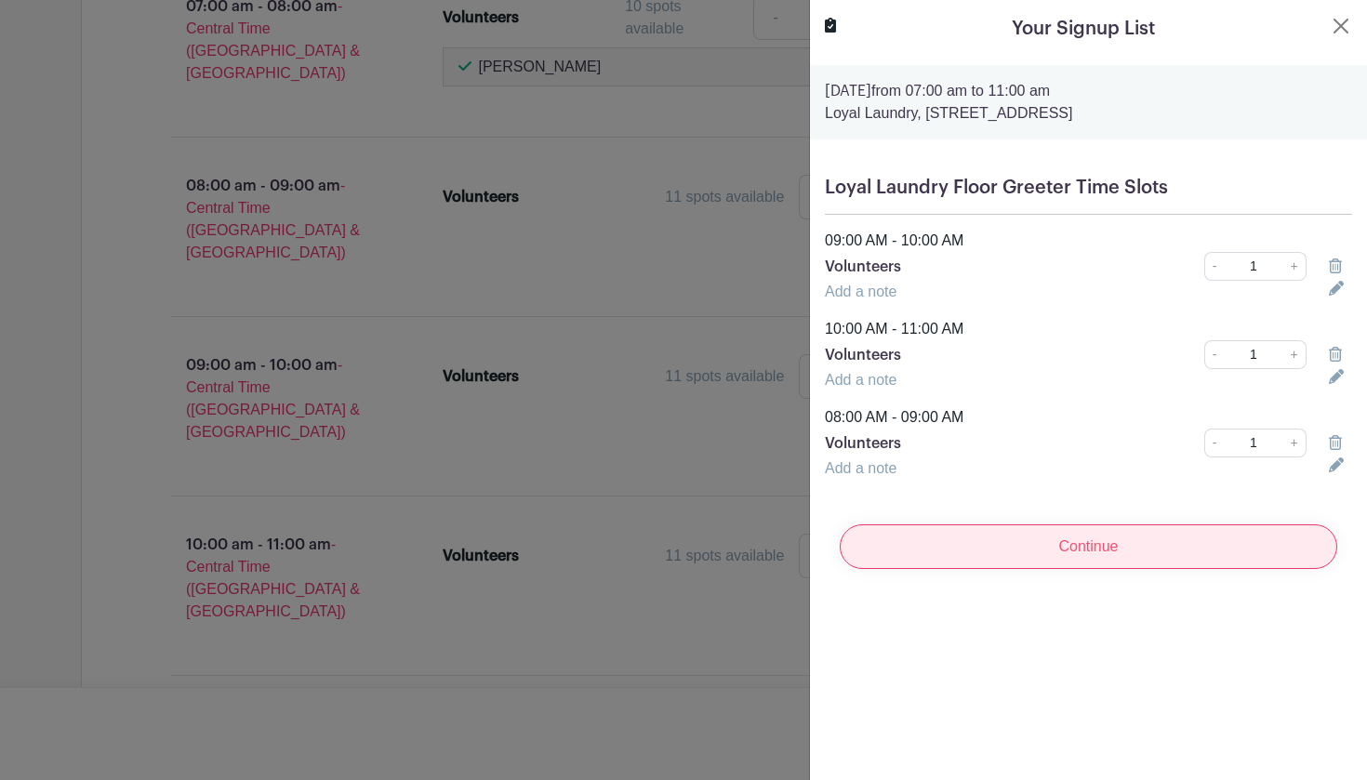
click at [1077, 545] on input "Continue" at bounding box center [1087, 546] width 497 height 45
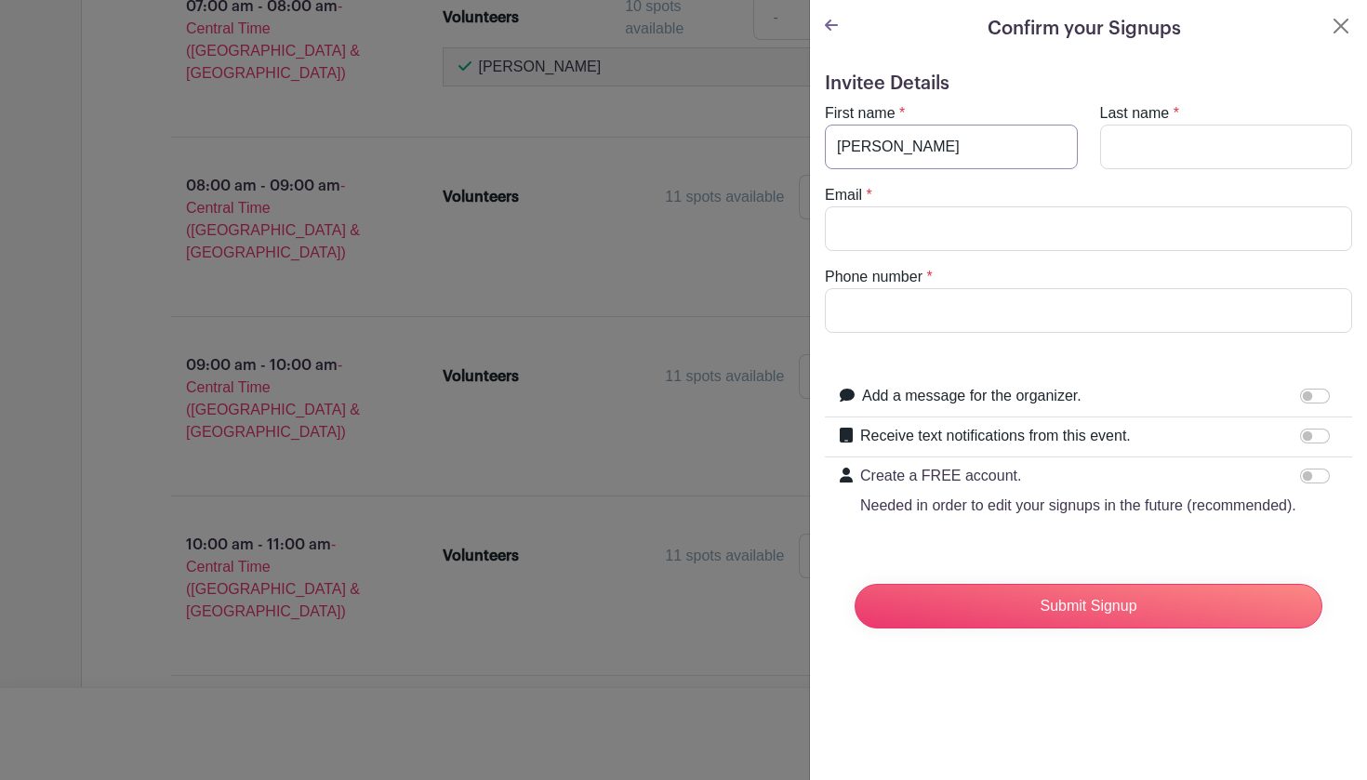
type input "Scott"
type input "Nishimura"
type input "snishimua1@att.net"
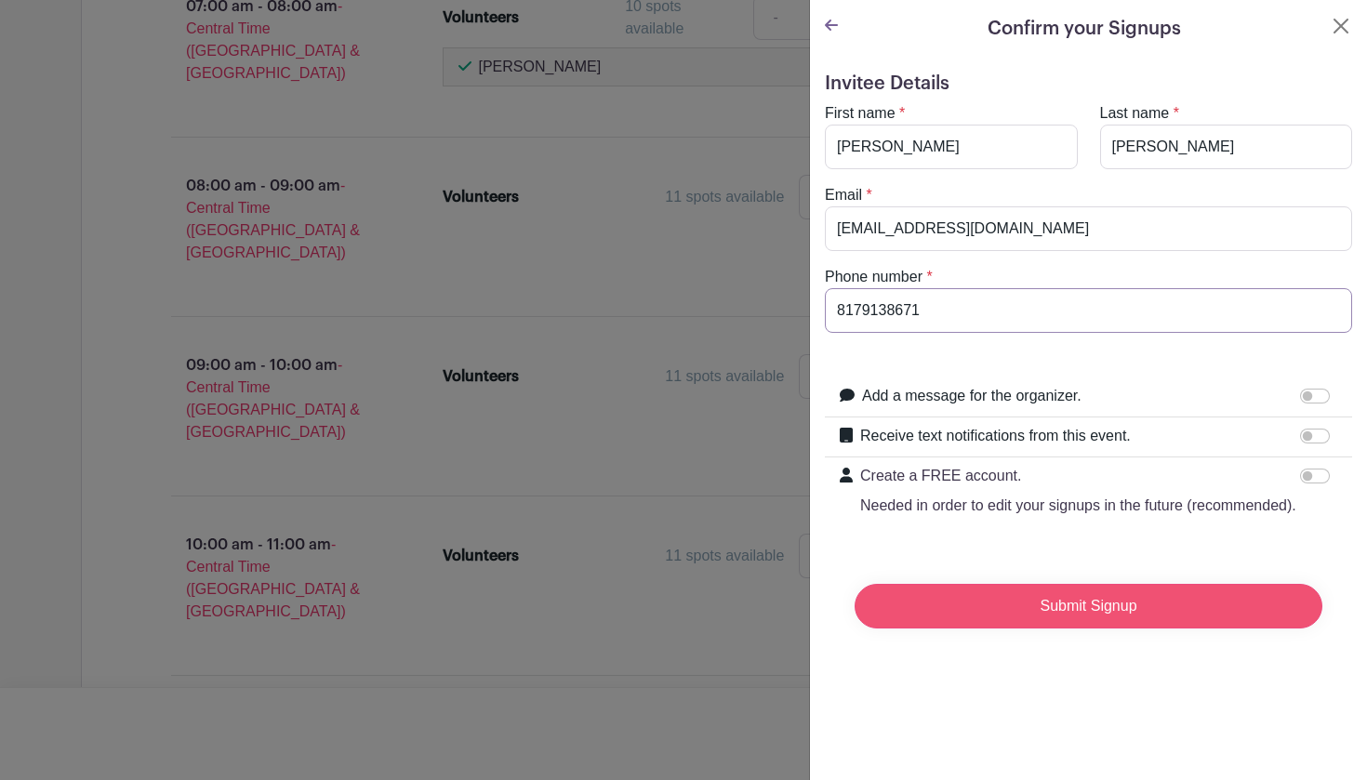
type input "8179138671"
click at [1100, 609] on input "Submit Signup" at bounding box center [1088, 606] width 468 height 45
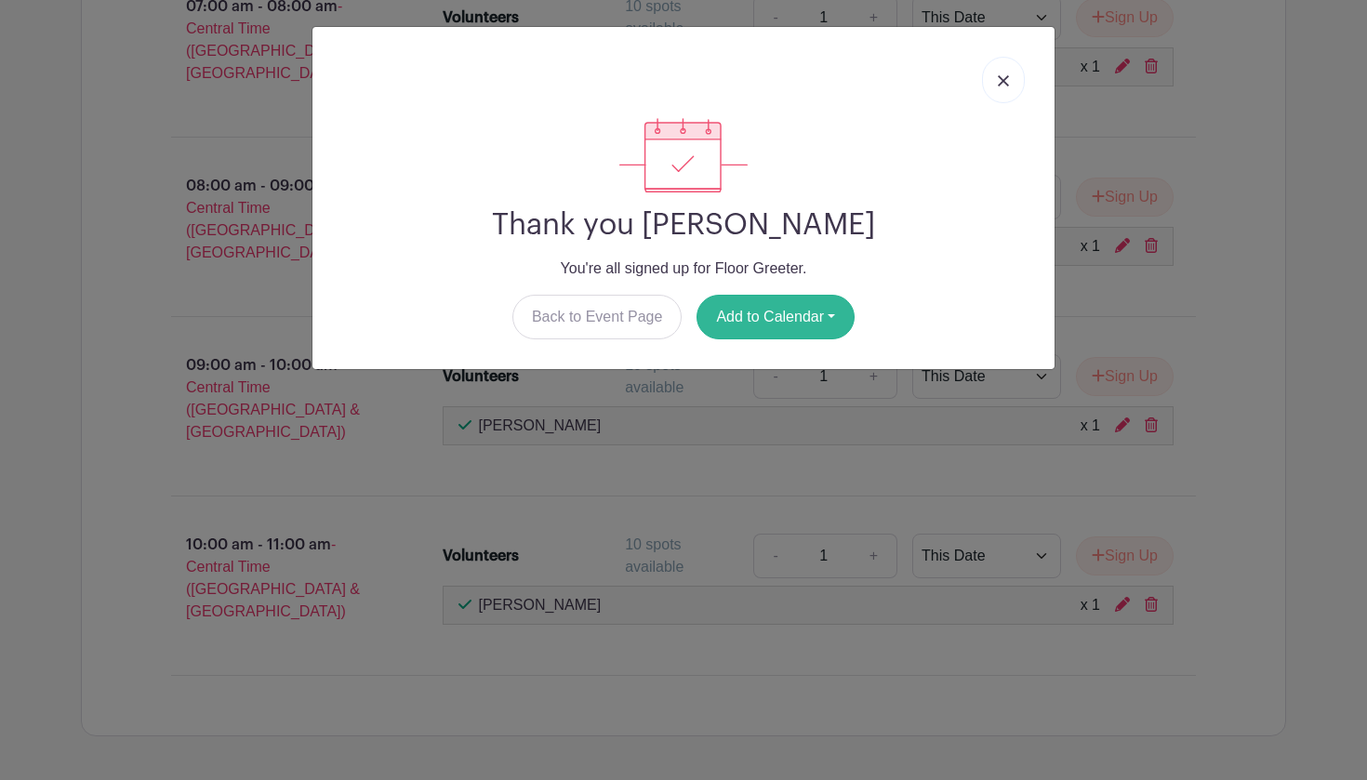
click at [804, 312] on button "Add to Calendar" at bounding box center [775, 317] width 158 height 45
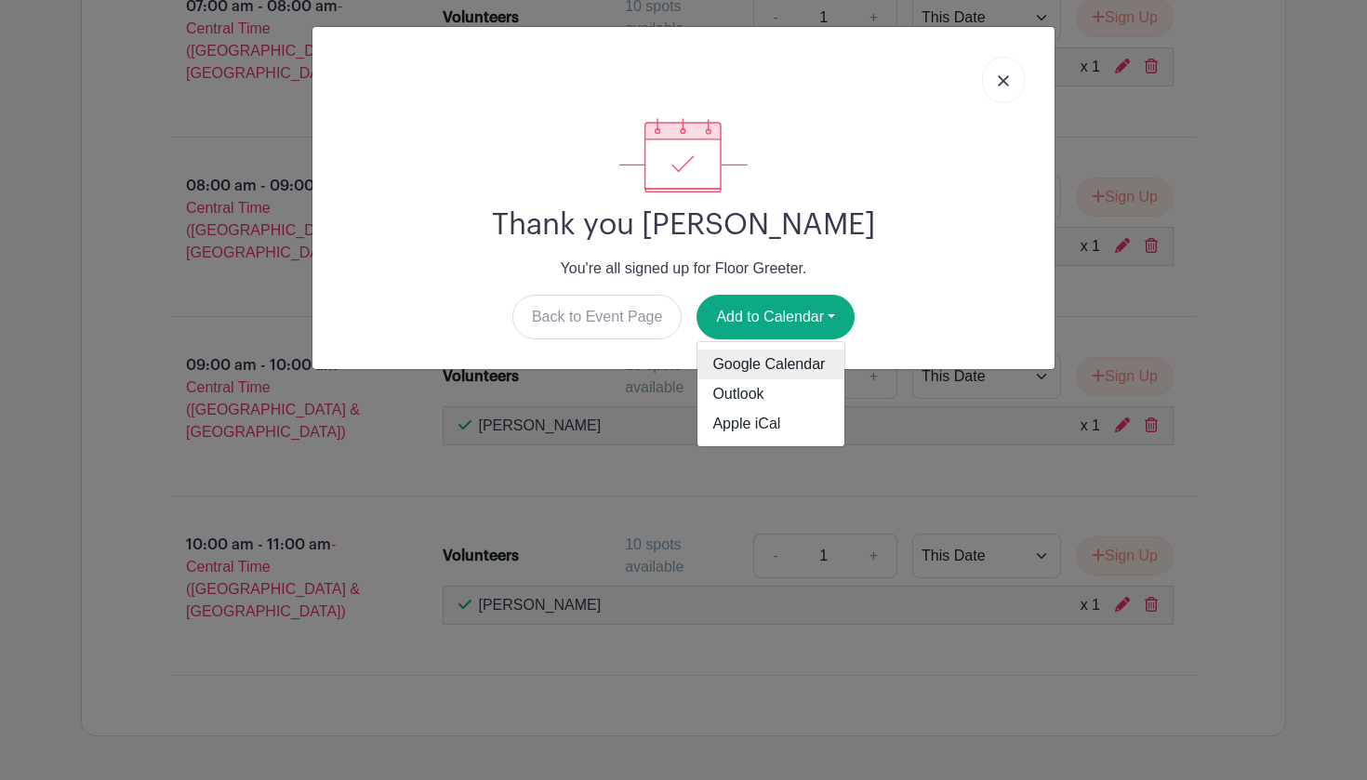
click at [794, 352] on link "Google Calendar" at bounding box center [770, 365] width 147 height 30
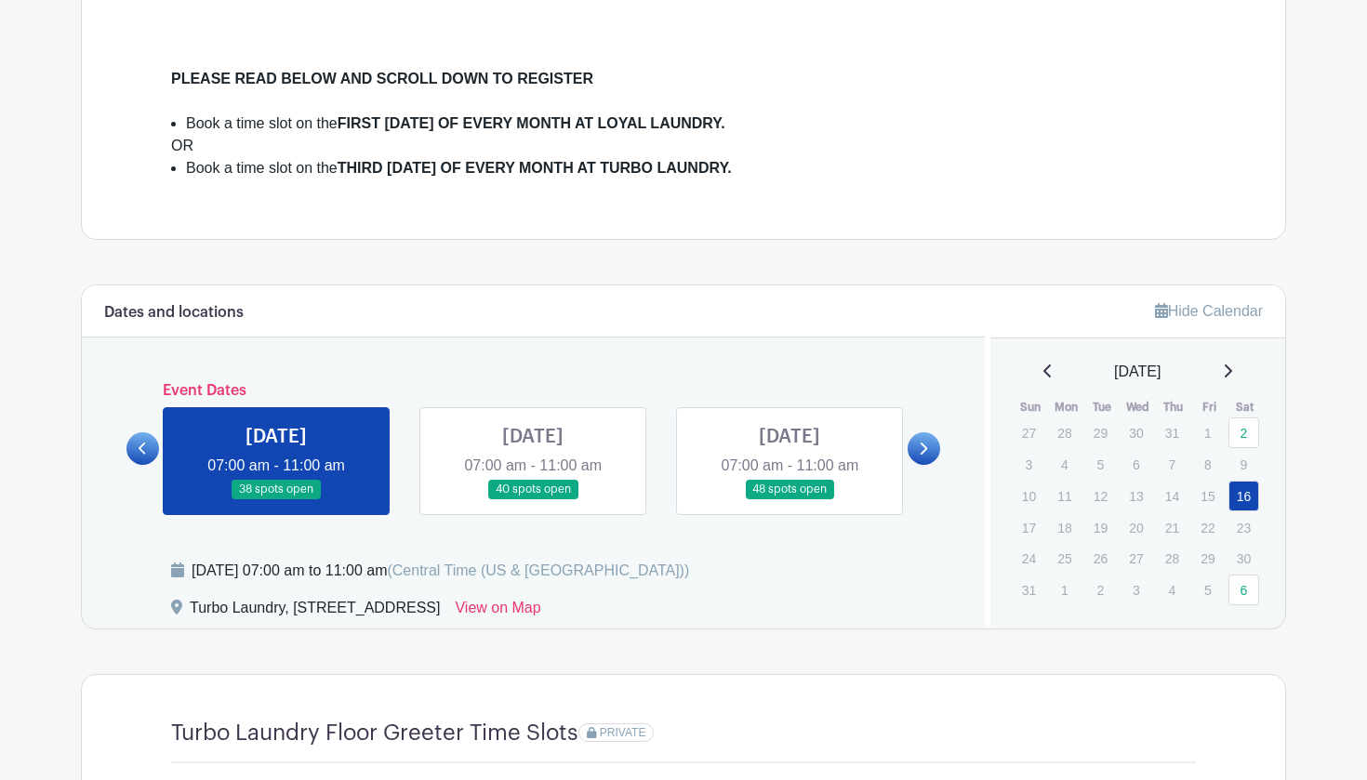
scroll to position [544, 0]
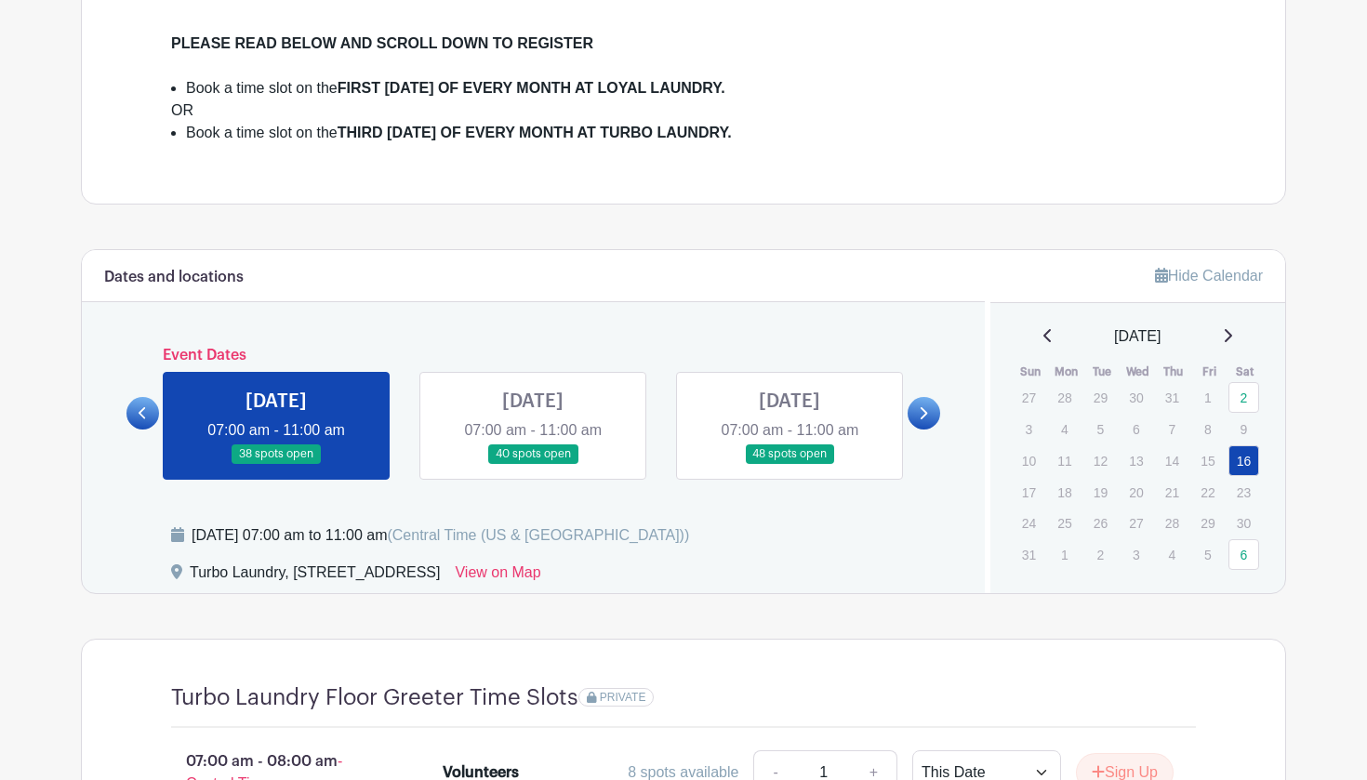
click at [533, 464] on link at bounding box center [533, 464] width 0 height 0
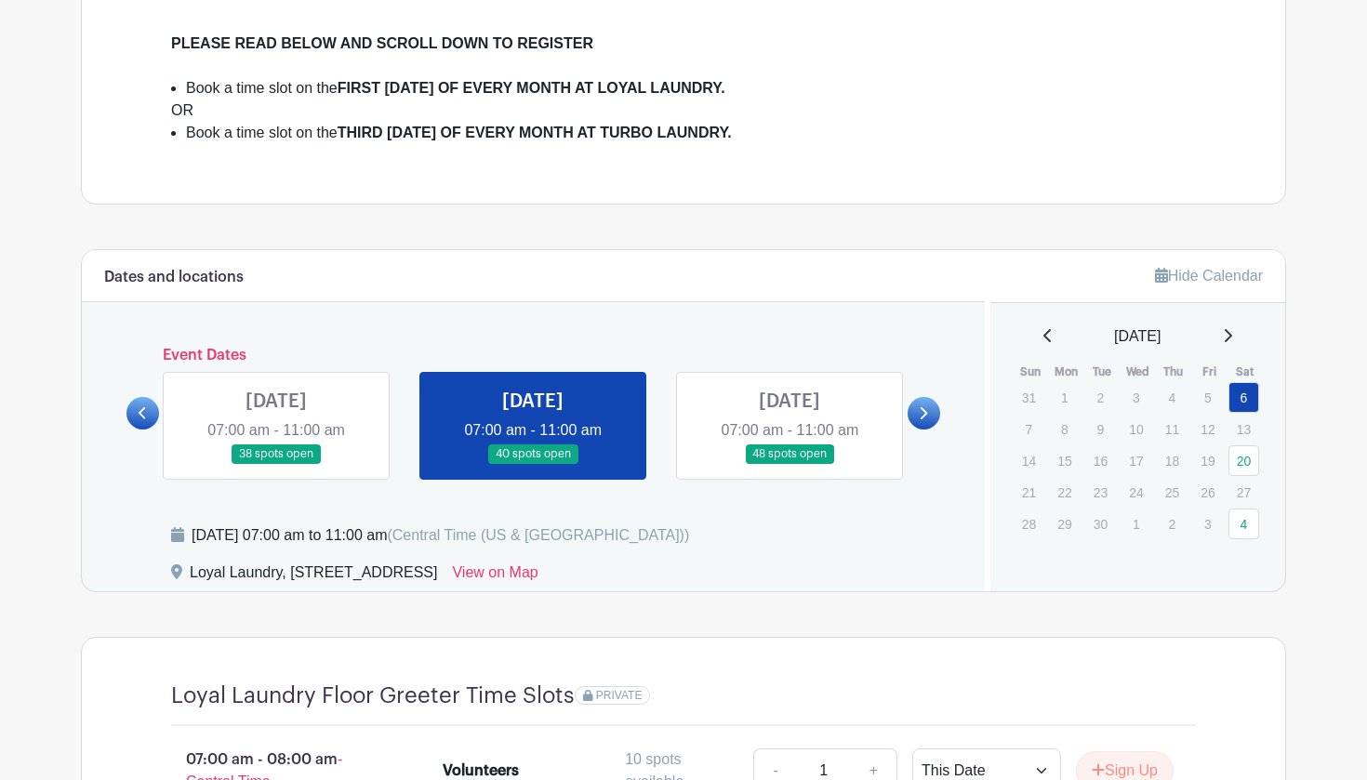
click at [533, 464] on link at bounding box center [533, 464] width 0 height 0
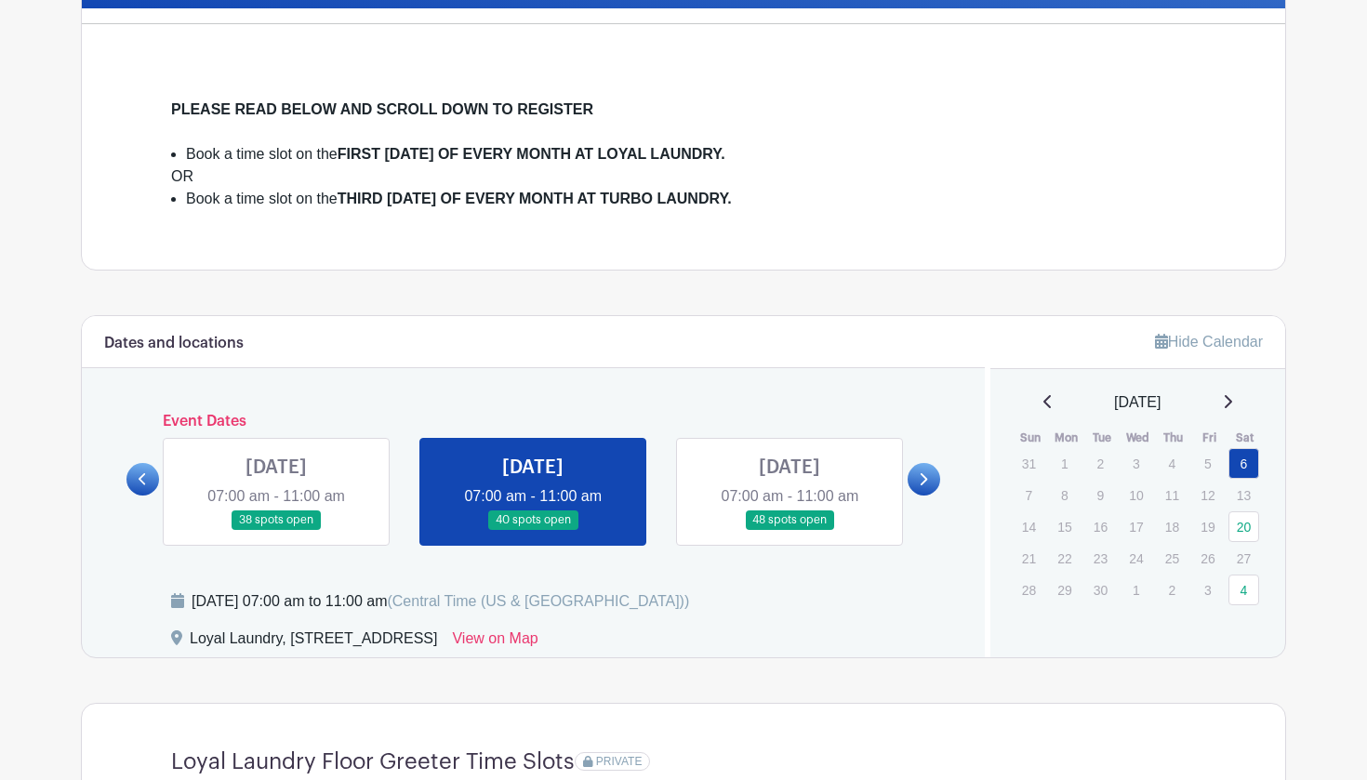
scroll to position [522, 0]
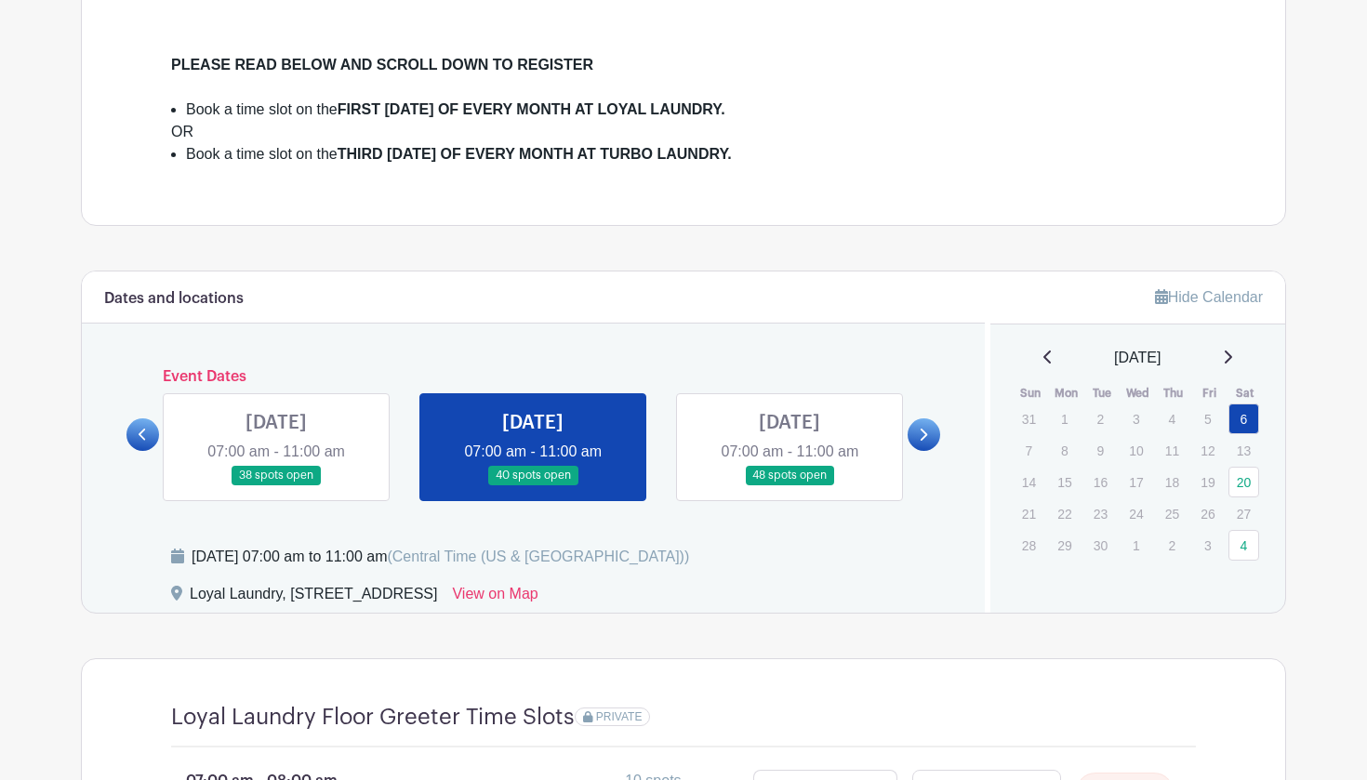
click at [789, 485] on link at bounding box center [789, 485] width 0 height 0
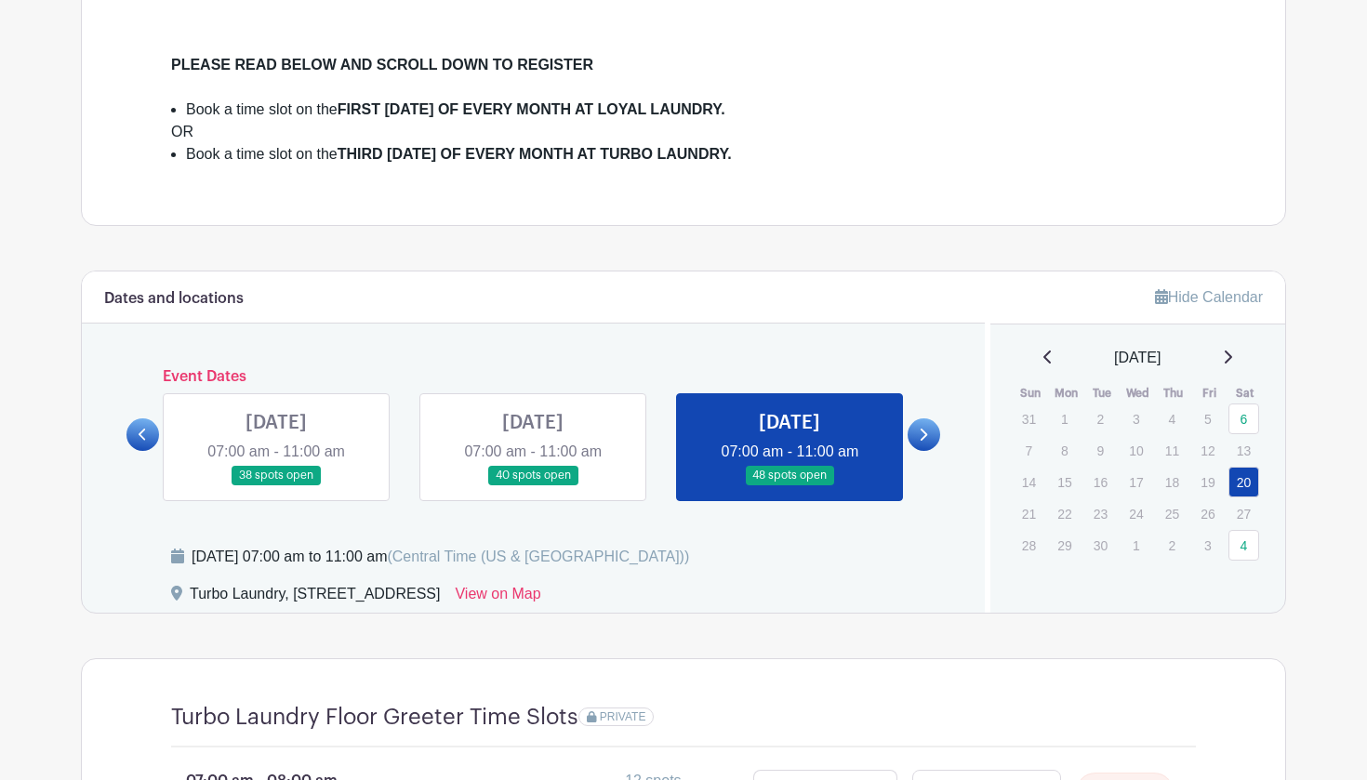
click at [533, 485] on link at bounding box center [533, 485] width 0 height 0
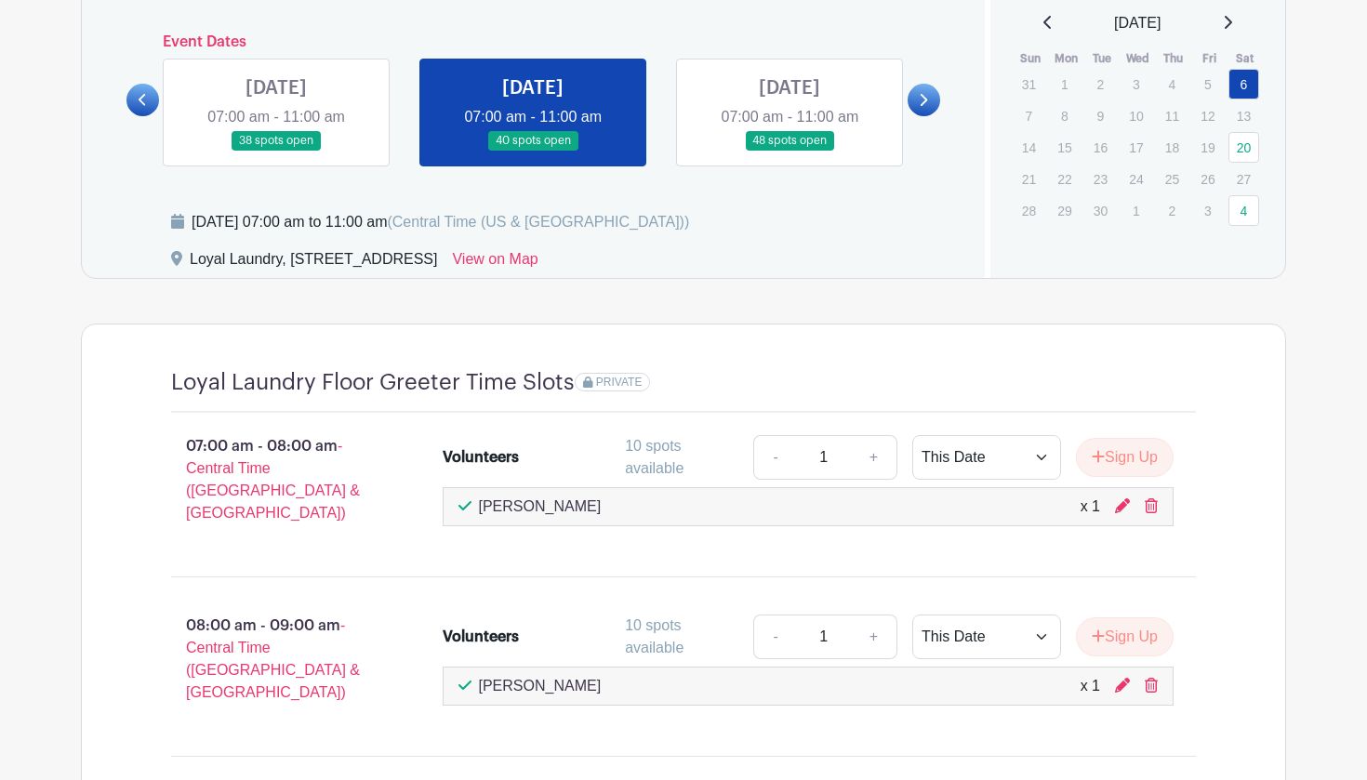
scroll to position [859, 0]
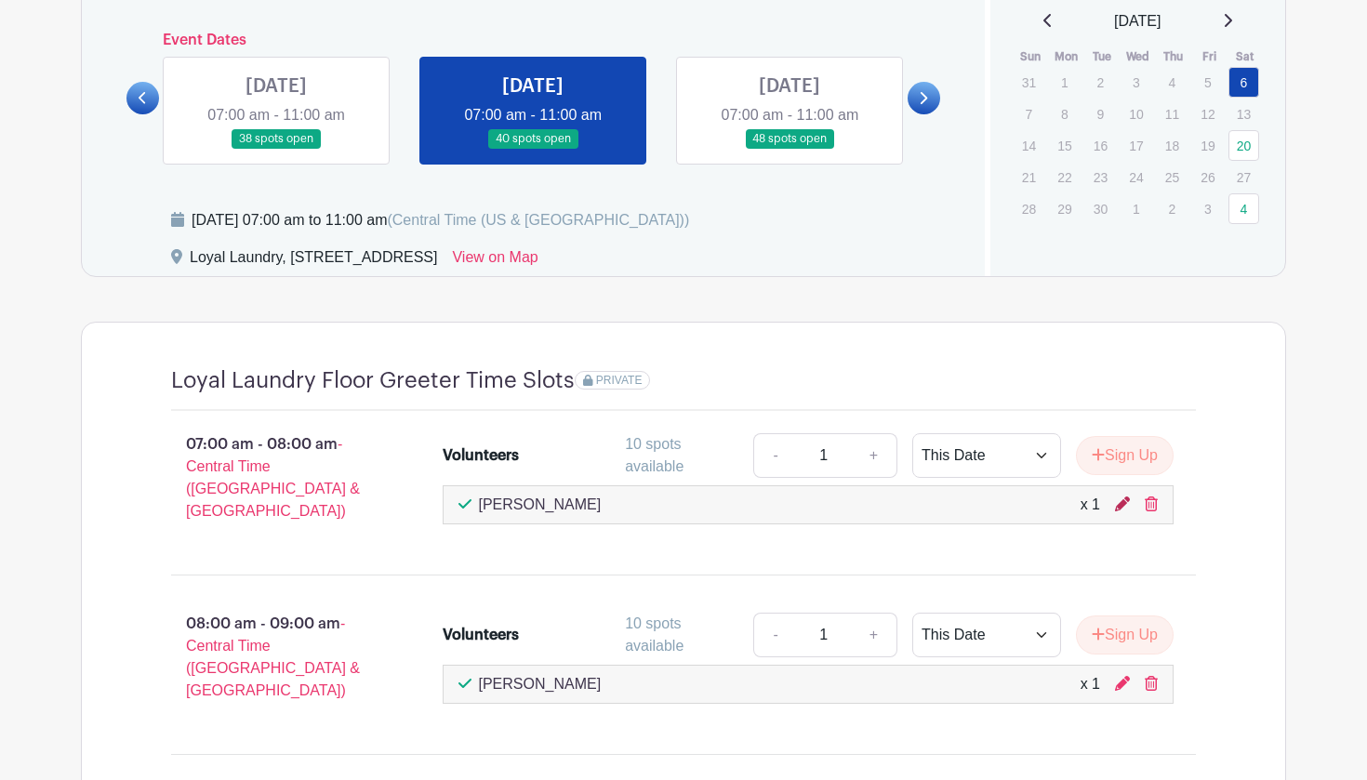
click at [1122, 496] on icon at bounding box center [1122, 503] width 15 height 15
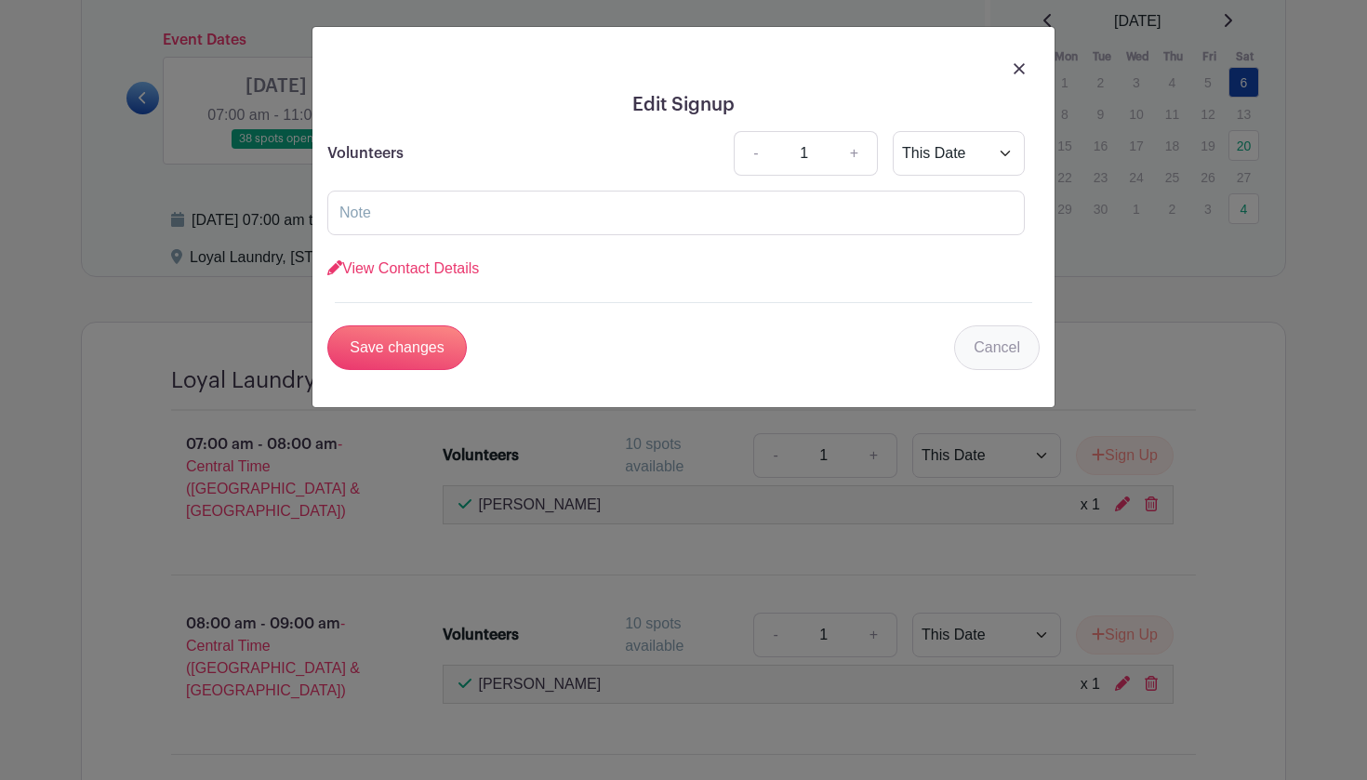
click at [991, 350] on link "Cancel" at bounding box center [997, 347] width 86 height 45
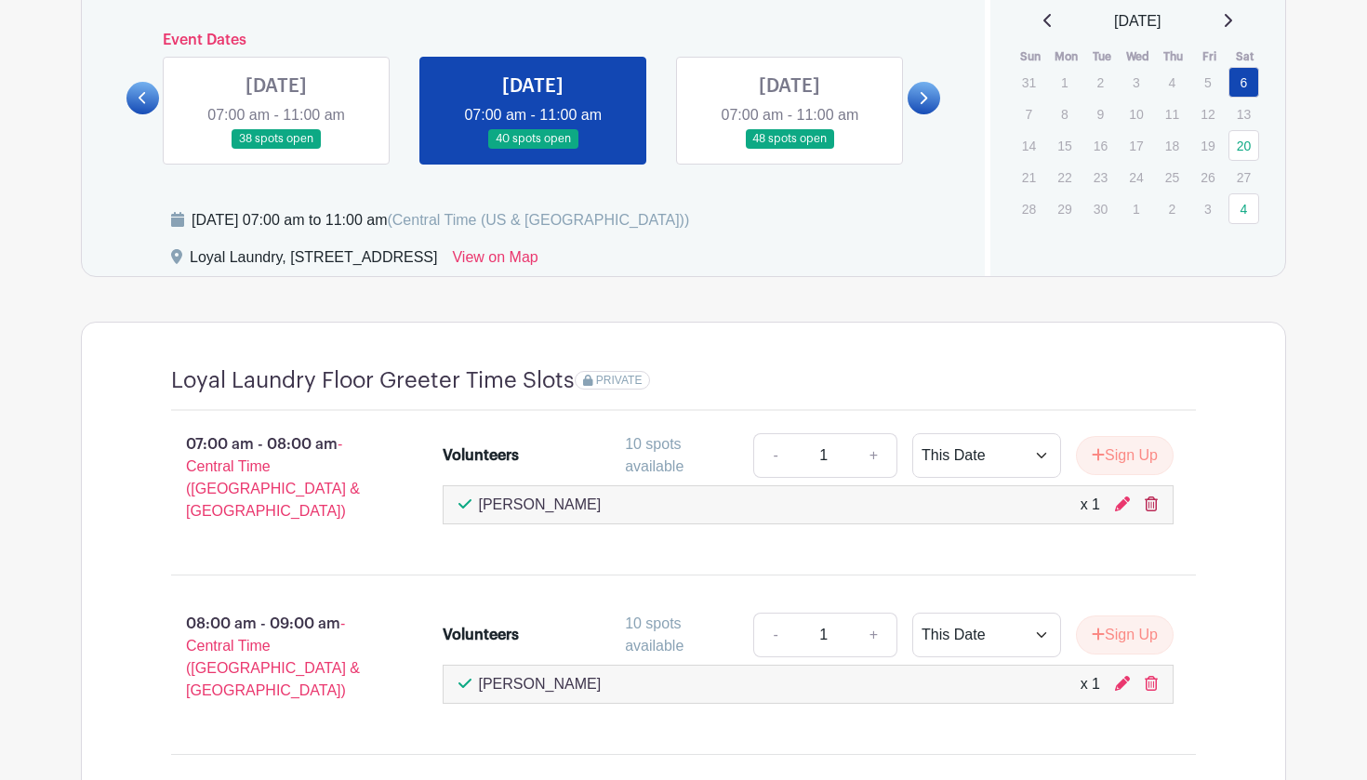
click at [1151, 496] on icon at bounding box center [1150, 503] width 13 height 15
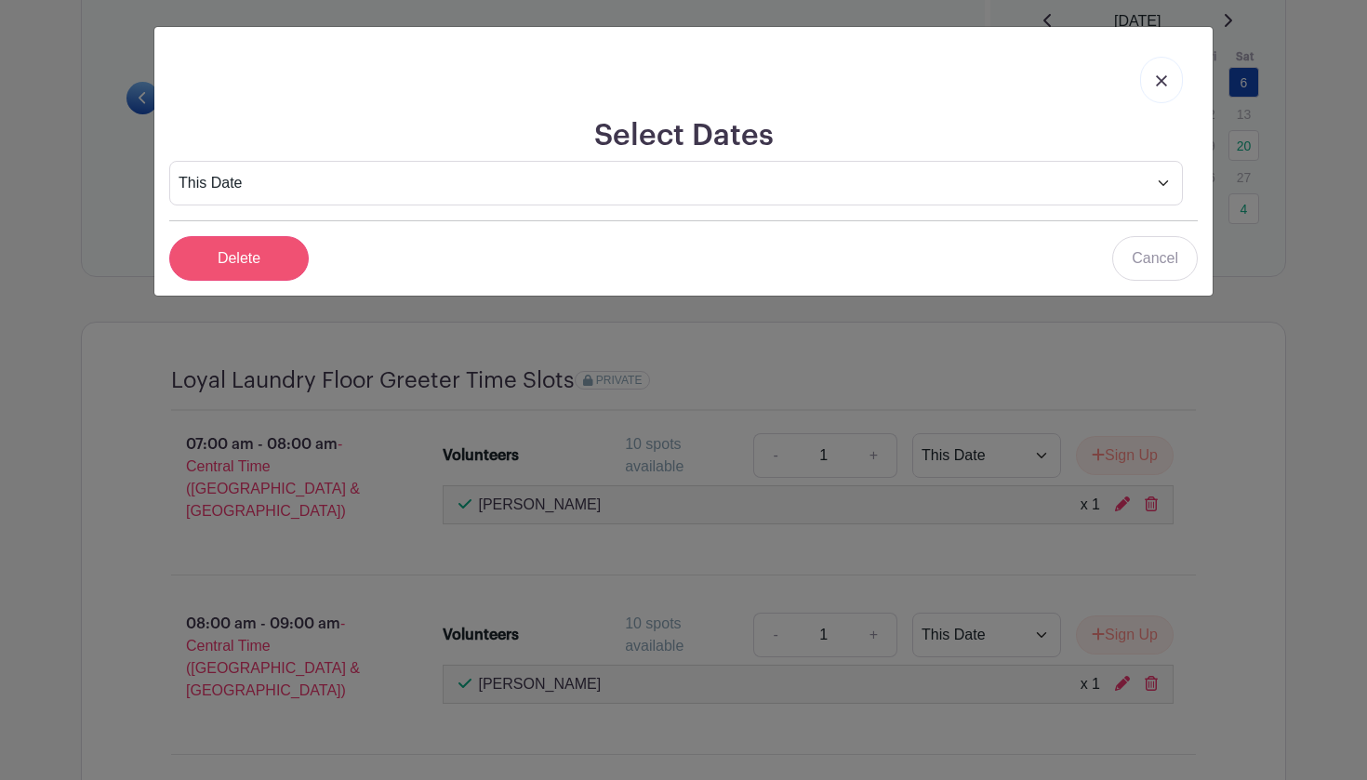
click at [273, 251] on input "Delete" at bounding box center [238, 258] width 139 height 45
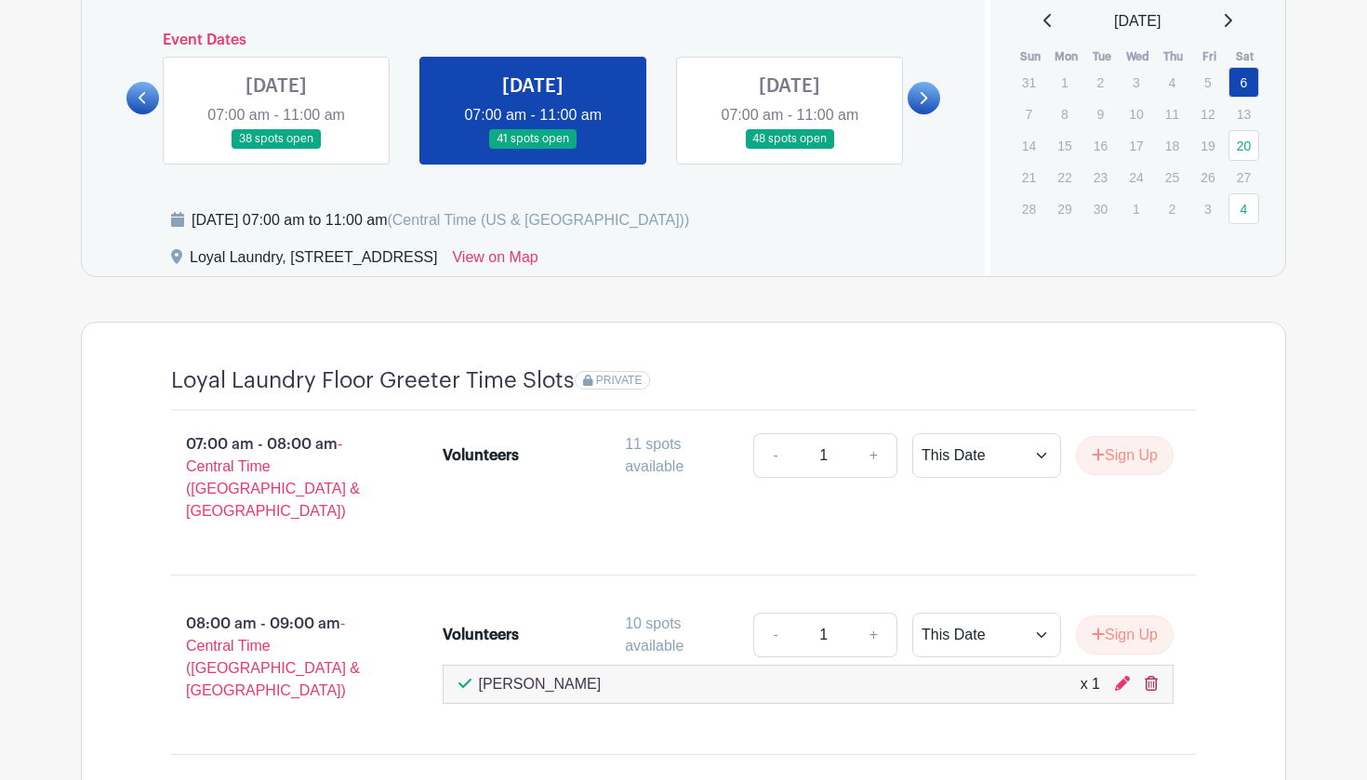
click at [1147, 676] on icon at bounding box center [1150, 683] width 13 height 15
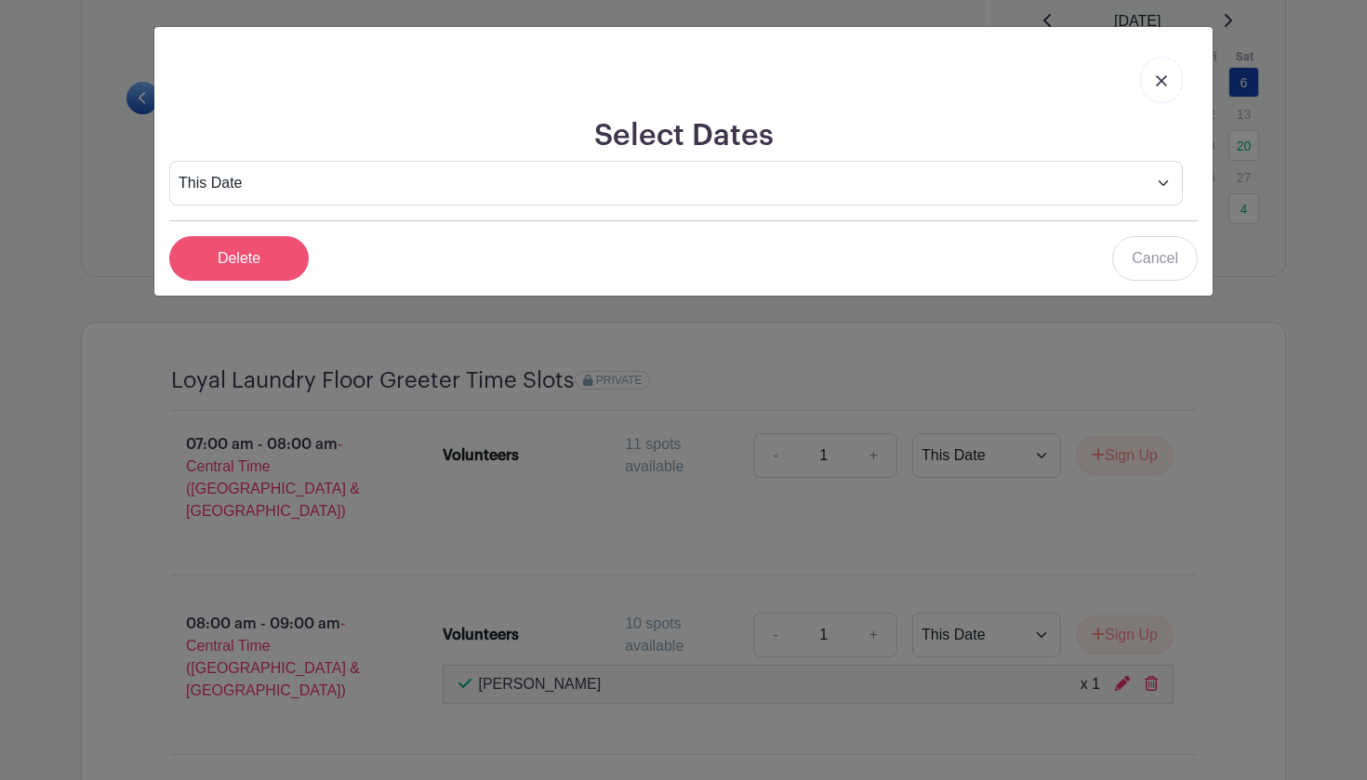
click at [273, 243] on input "Delete" at bounding box center [238, 258] width 139 height 45
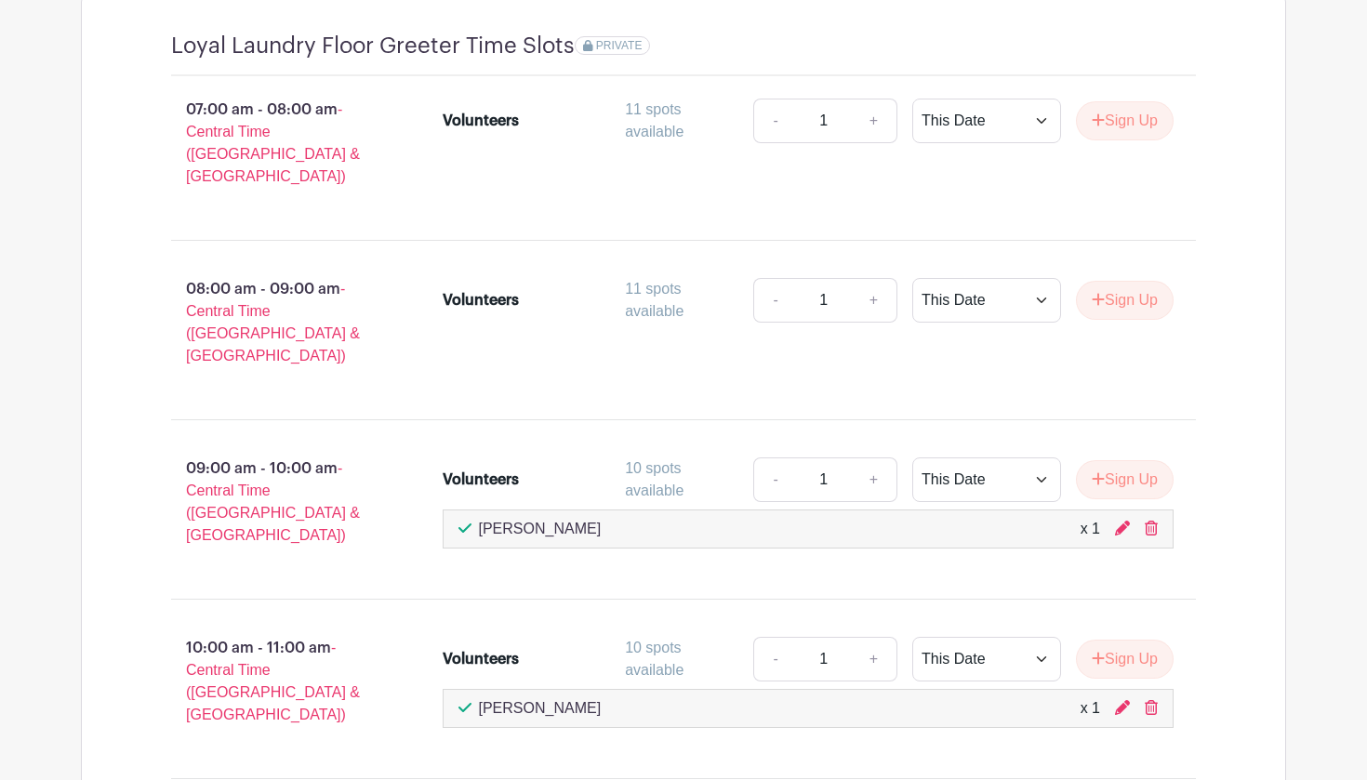
scroll to position [1205, 0]
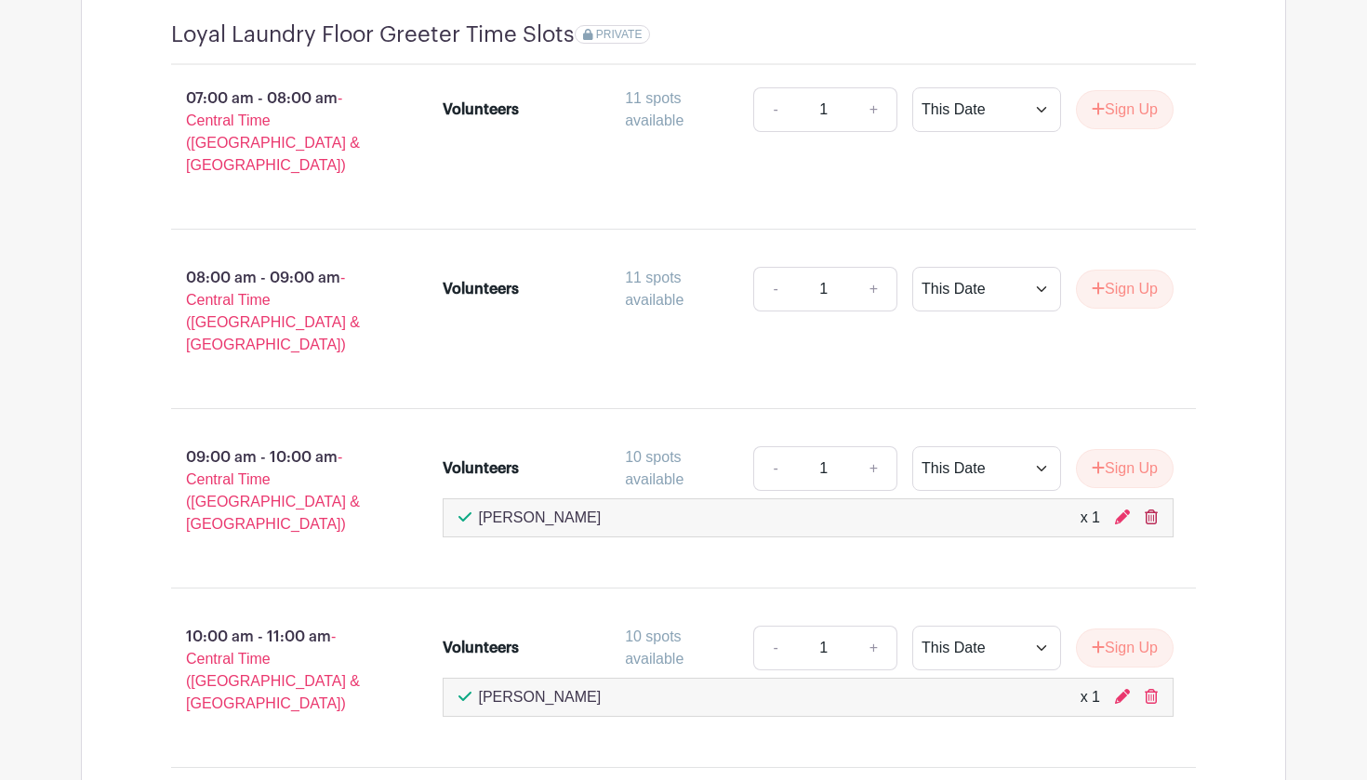
click at [1153, 509] on icon at bounding box center [1150, 516] width 13 height 15
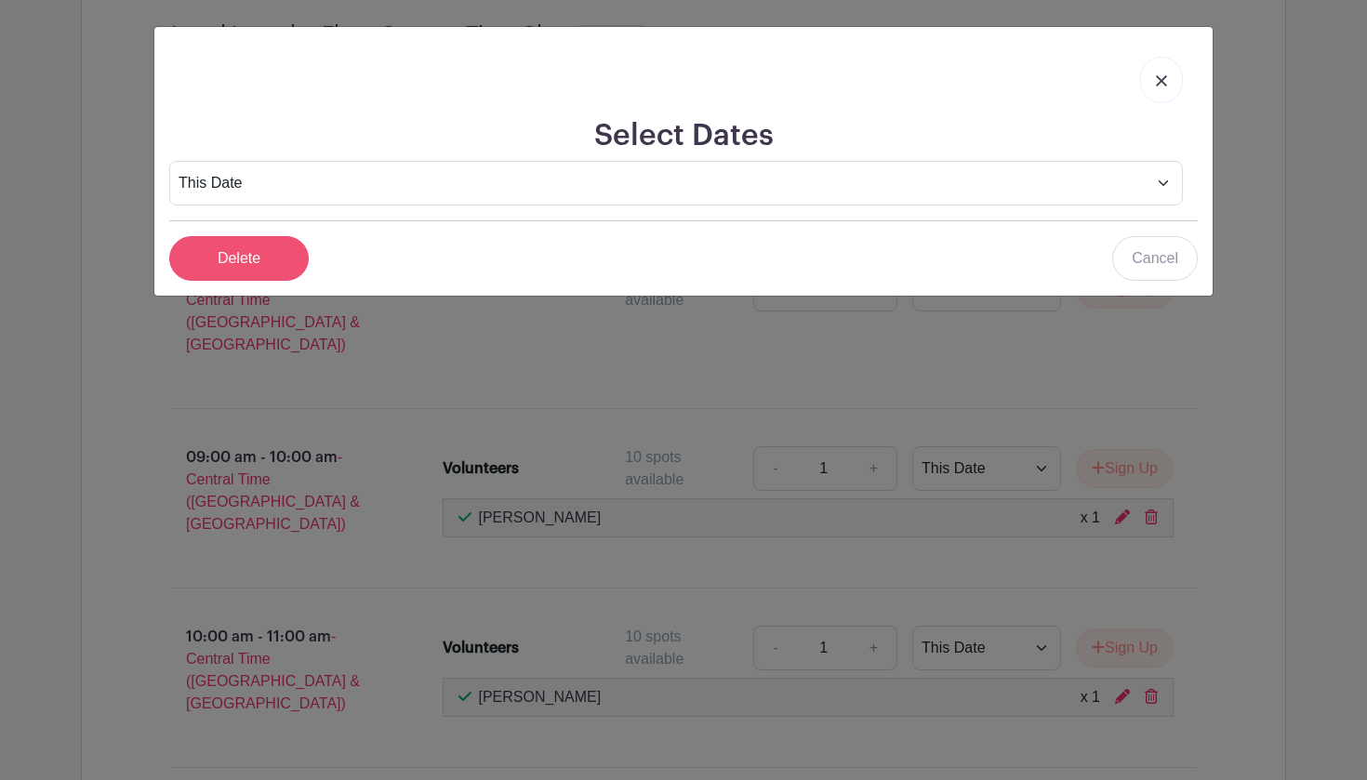
click at [260, 255] on input "Delete" at bounding box center [238, 258] width 139 height 45
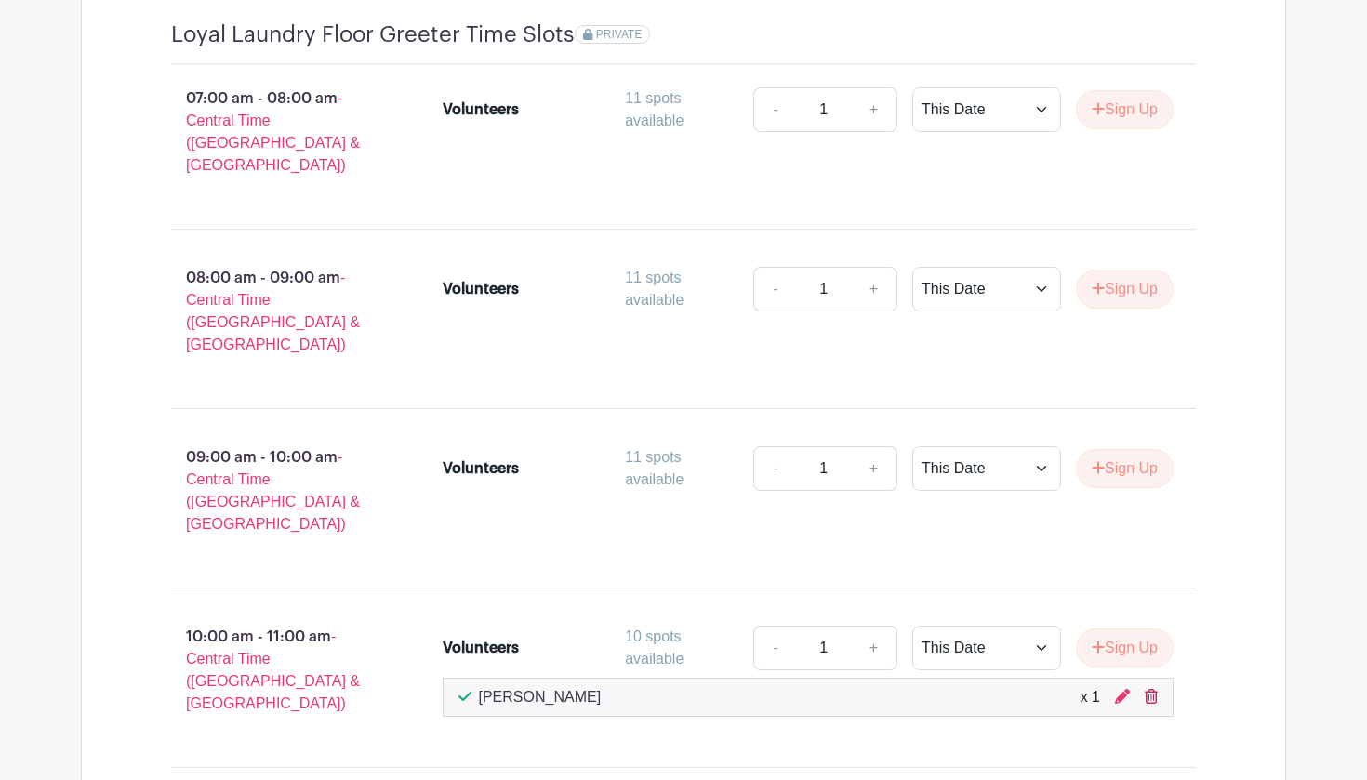
click at [1153, 689] on icon at bounding box center [1150, 696] width 13 height 15
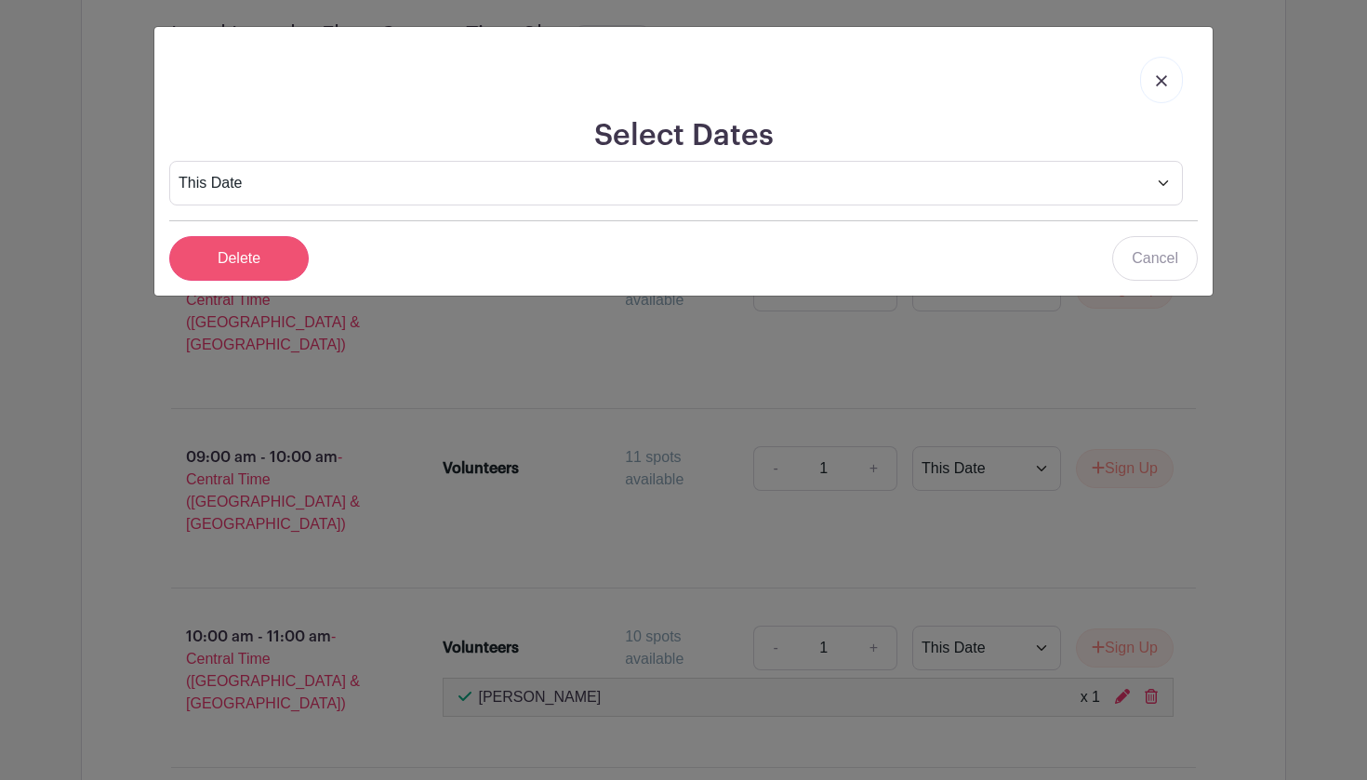
click at [269, 248] on input "Delete" at bounding box center [238, 258] width 139 height 45
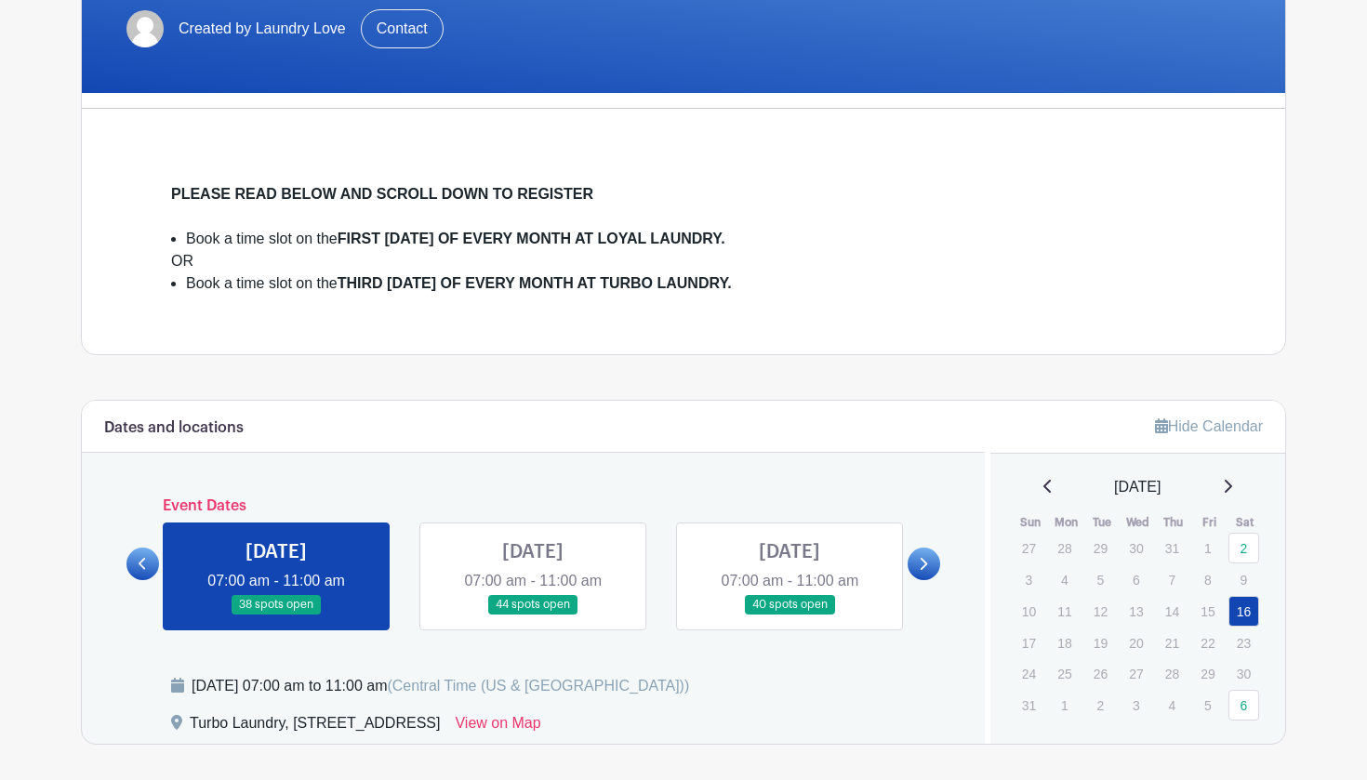
scroll to position [555, 0]
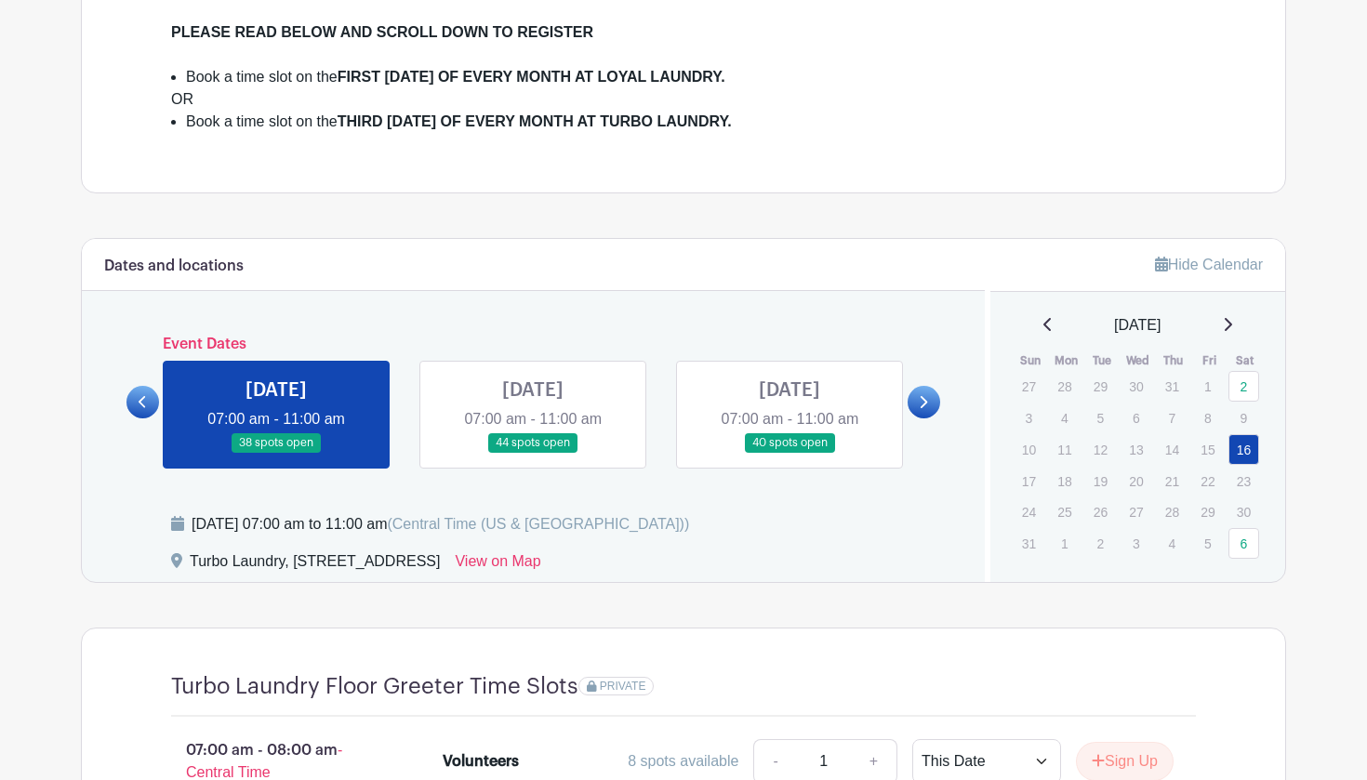
click at [789, 453] on link at bounding box center [789, 453] width 0 height 0
